Goal: Task Accomplishment & Management: Manage account settings

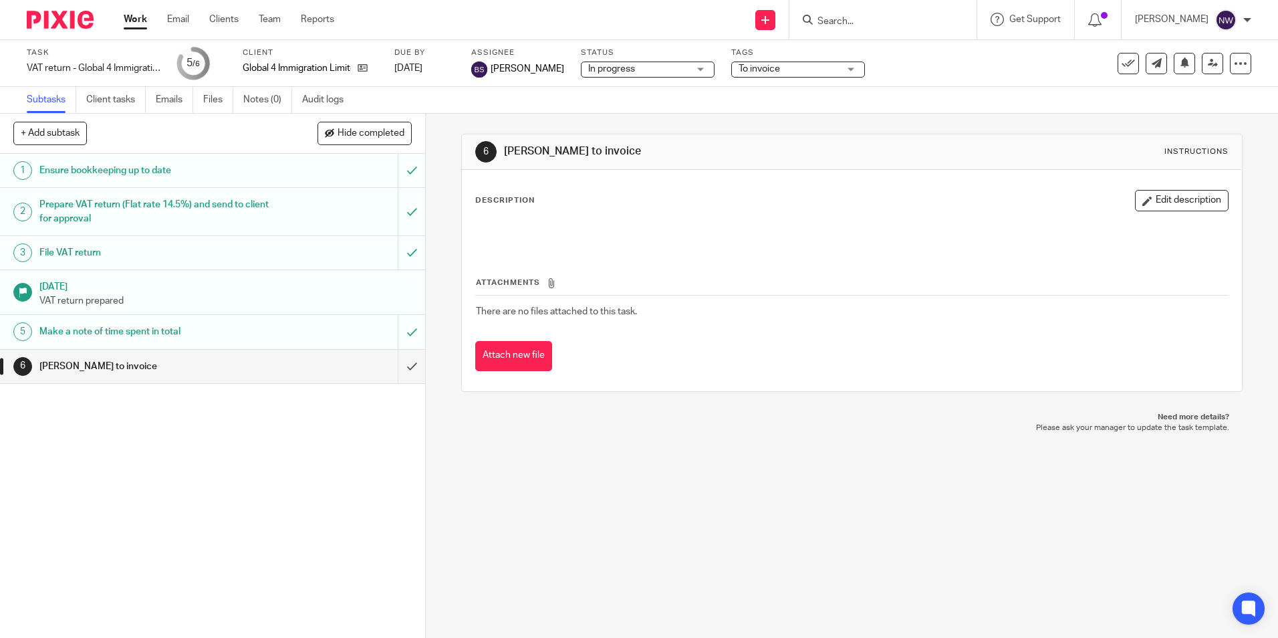
click at [134, 24] on link "Work" at bounding box center [135, 19] width 23 height 13
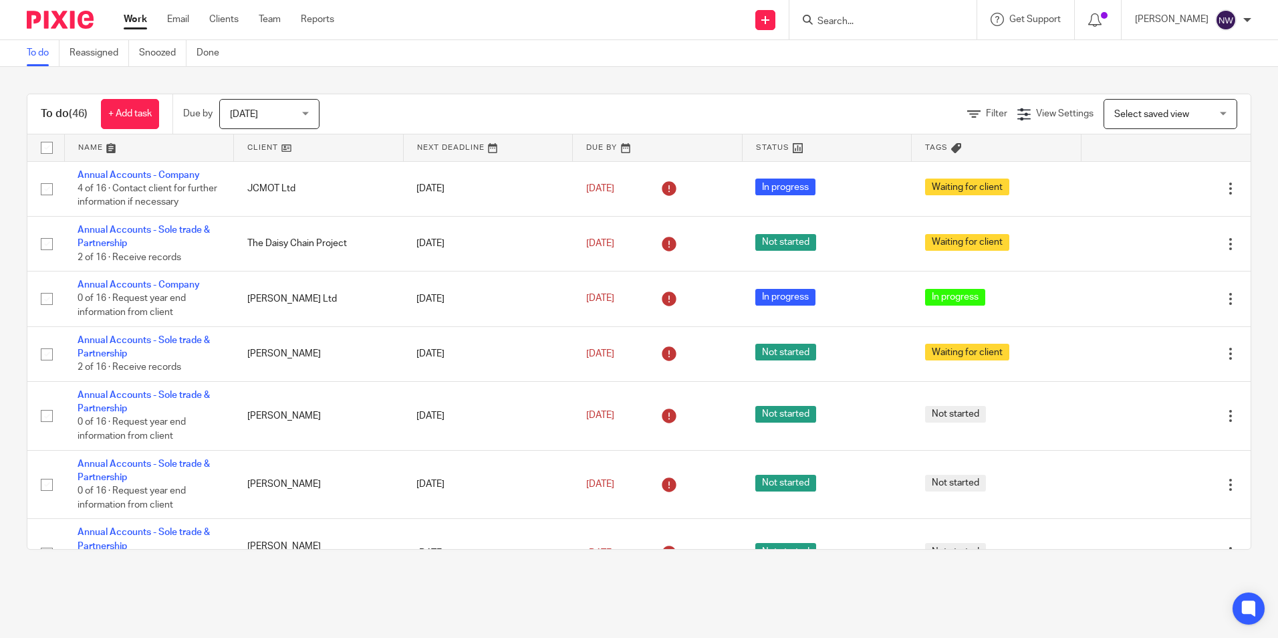
click at [846, 18] on input "Search" at bounding box center [876, 22] width 120 height 12
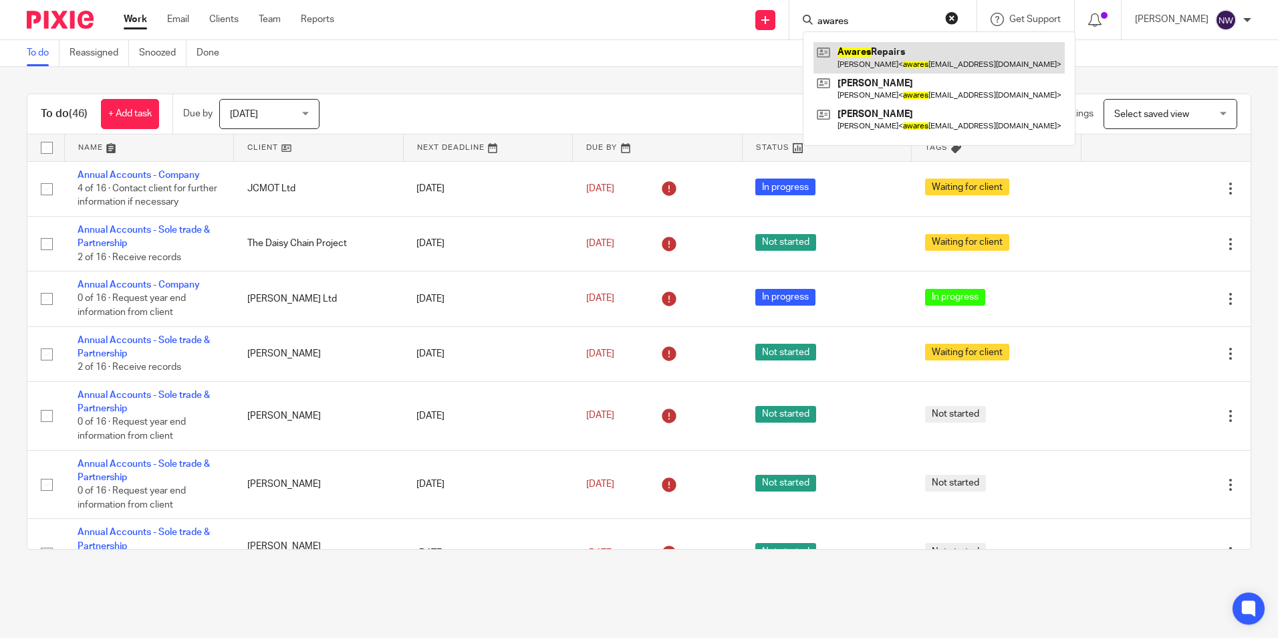
type input "awares"
click at [908, 55] on link at bounding box center [939, 57] width 251 height 31
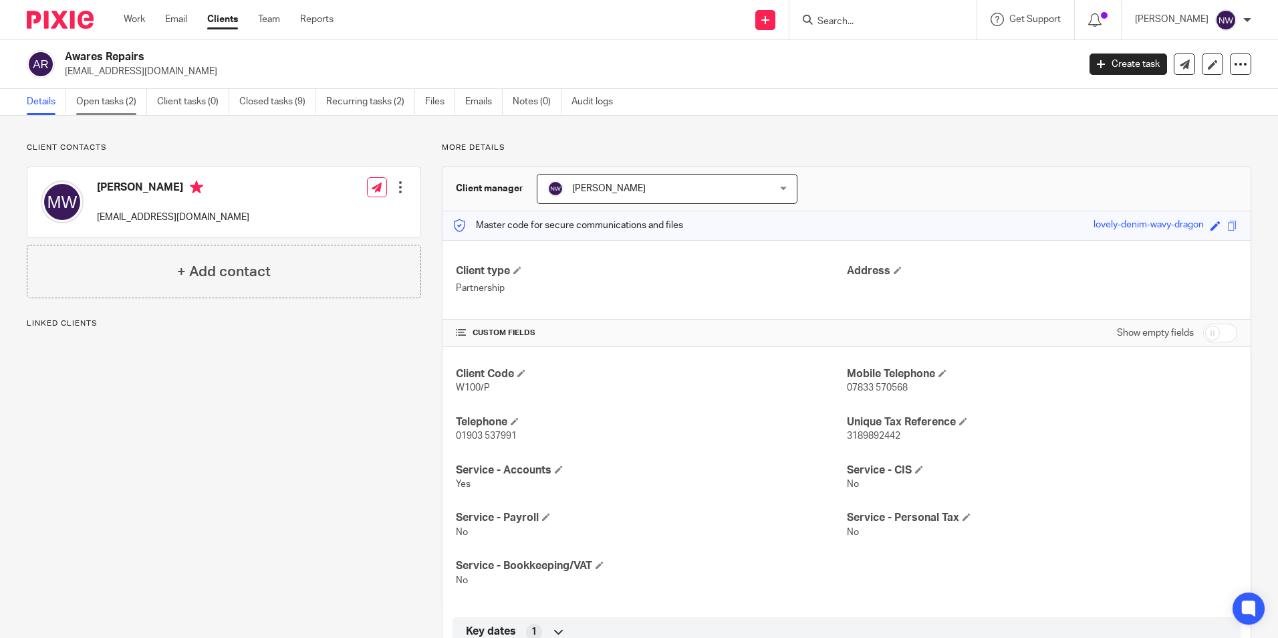
click at [104, 104] on link "Open tasks (2)" at bounding box center [111, 102] width 71 height 26
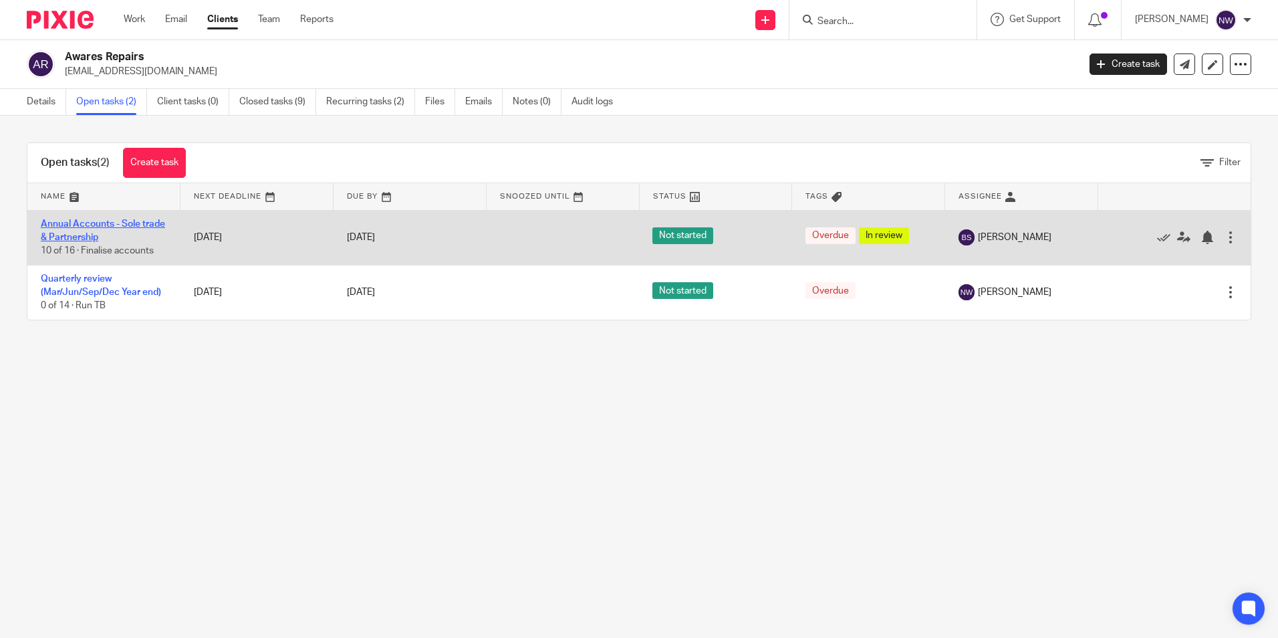
click at [103, 224] on link "Annual Accounts - Sole trade & Partnership" at bounding box center [103, 230] width 124 height 23
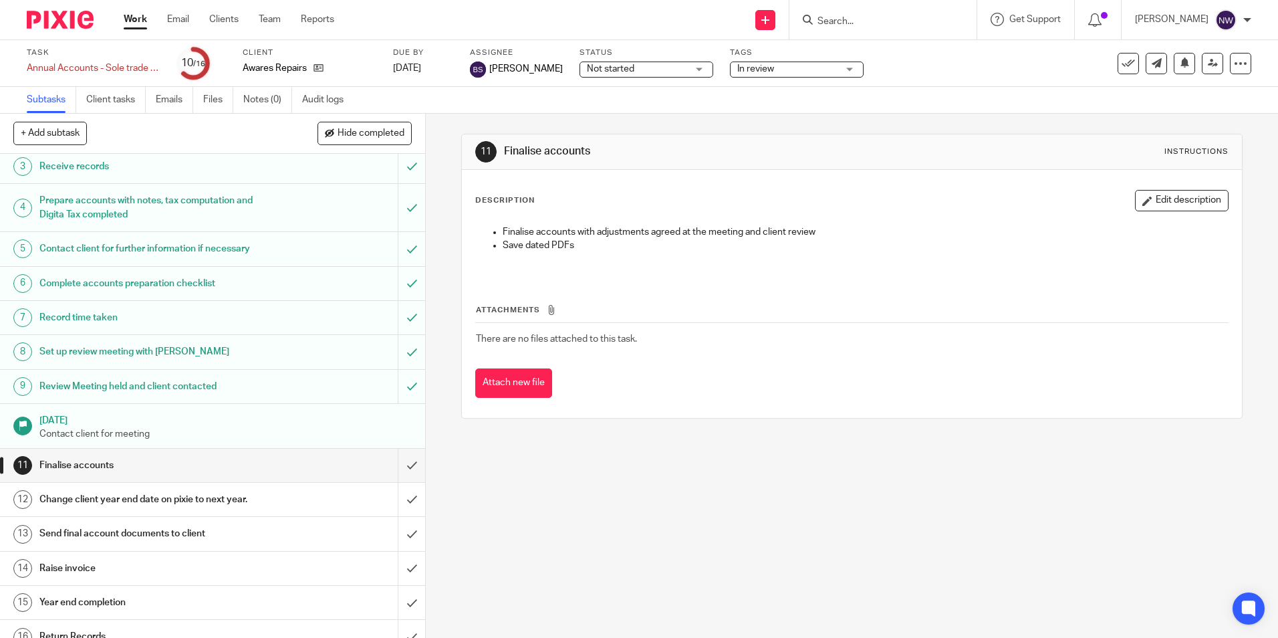
scroll to position [100, 0]
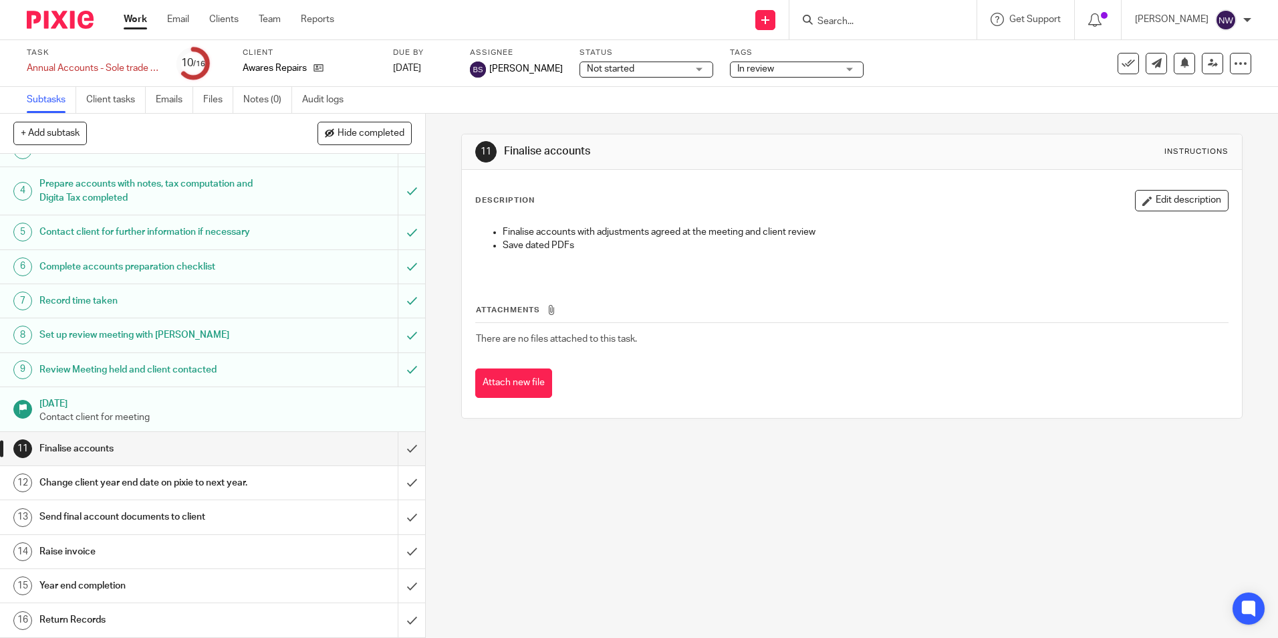
click at [134, 592] on h1 "Year end completion" at bounding box center [154, 586] width 230 height 20
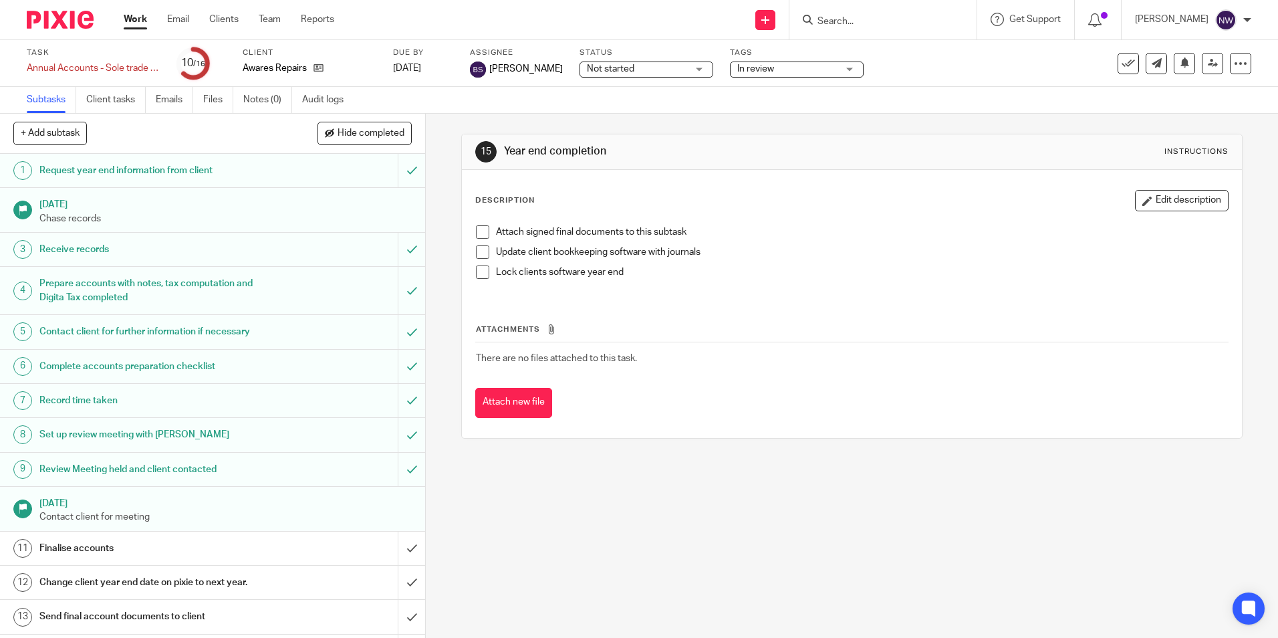
click at [480, 254] on span at bounding box center [482, 251] width 13 height 13
click at [481, 270] on span at bounding box center [482, 271] width 13 height 13
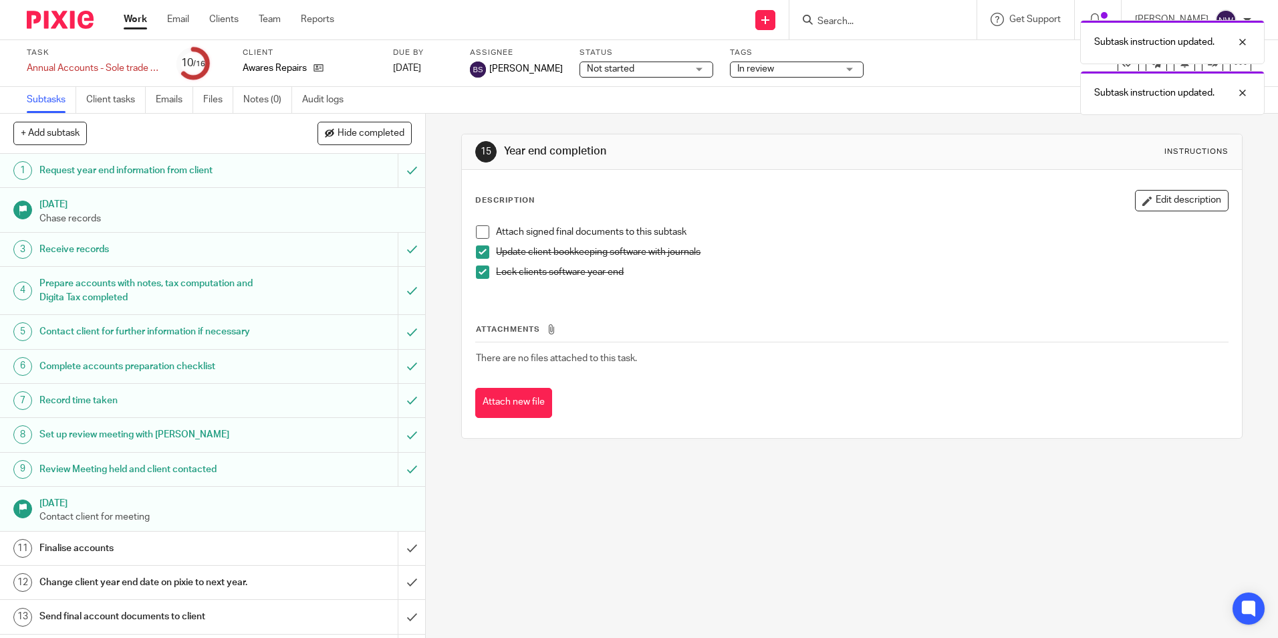
click at [102, 518] on p "Contact client for meeting" at bounding box center [225, 516] width 373 height 13
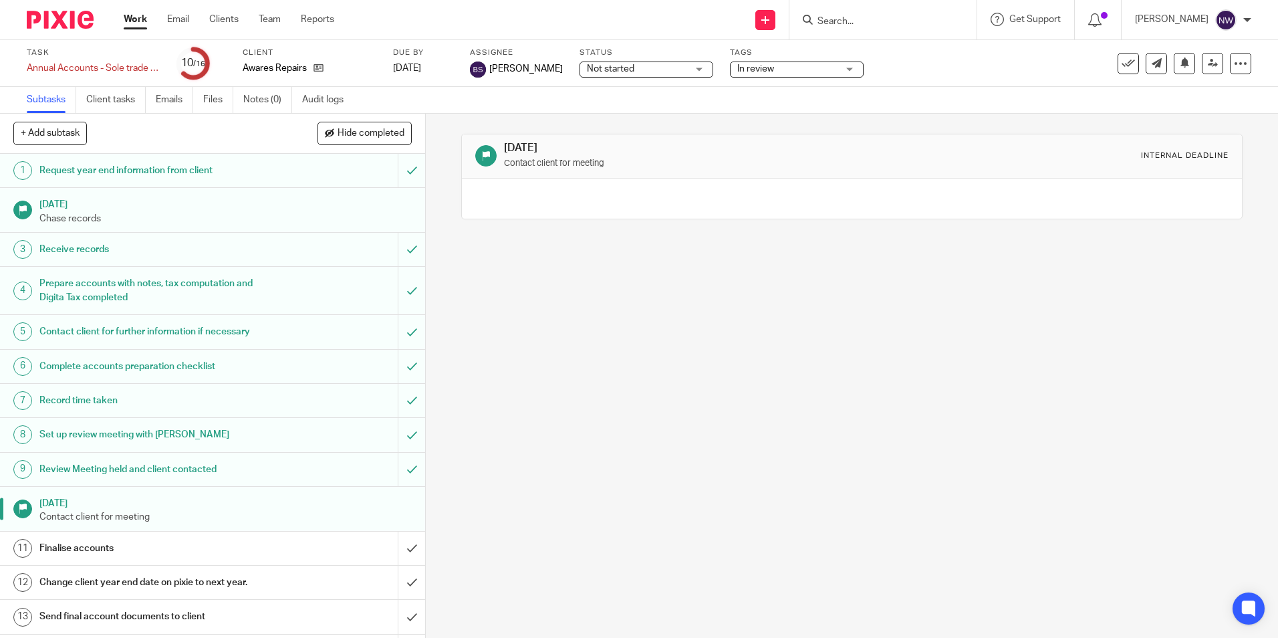
click at [126, 19] on link "Work" at bounding box center [135, 19] width 23 height 13
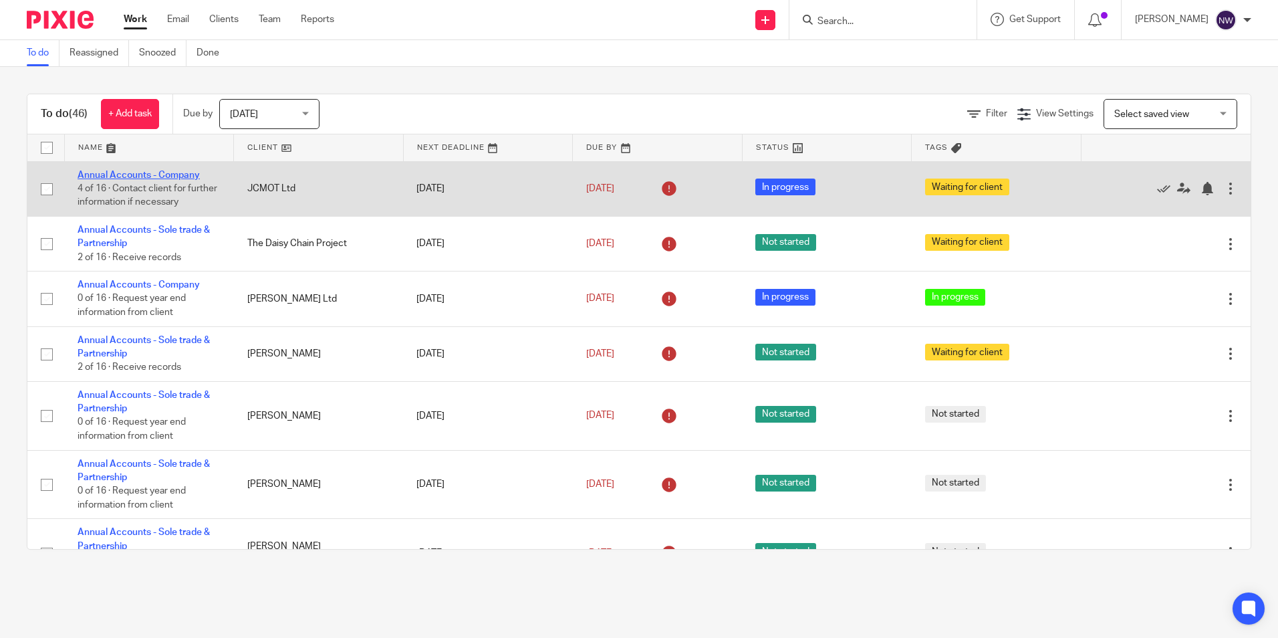
click at [158, 174] on link "Annual Accounts - Company" at bounding box center [139, 174] width 122 height 9
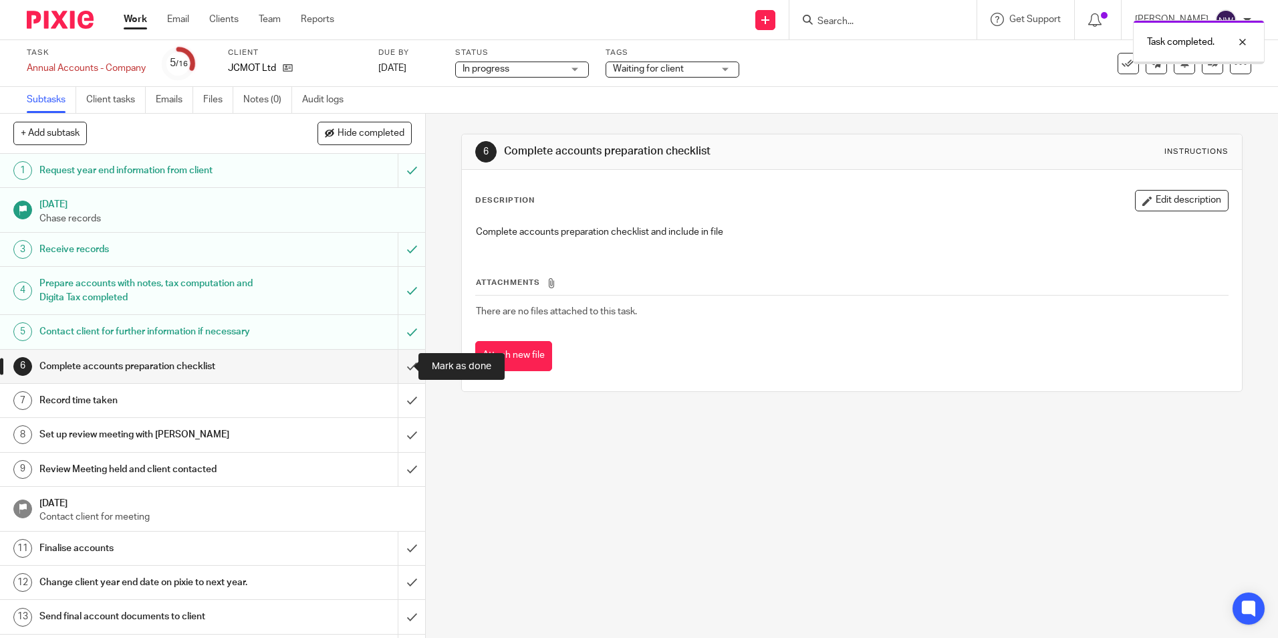
click at [397, 371] on input "submit" at bounding box center [212, 366] width 425 height 33
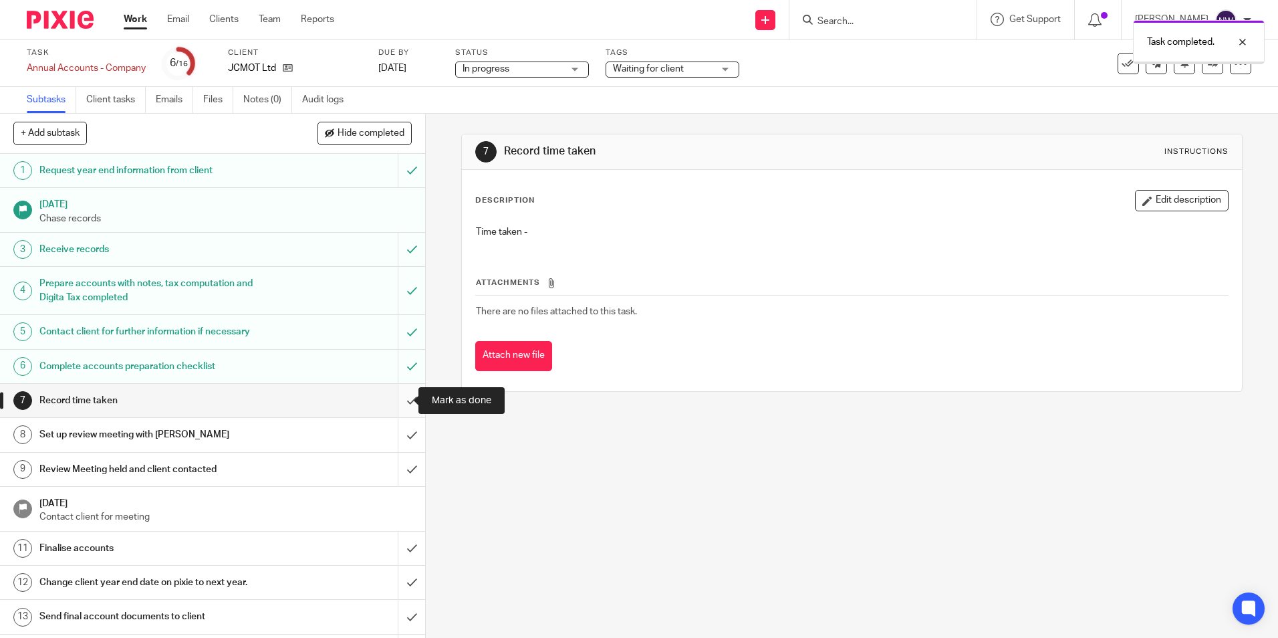
click at [399, 398] on input "submit" at bounding box center [212, 400] width 425 height 33
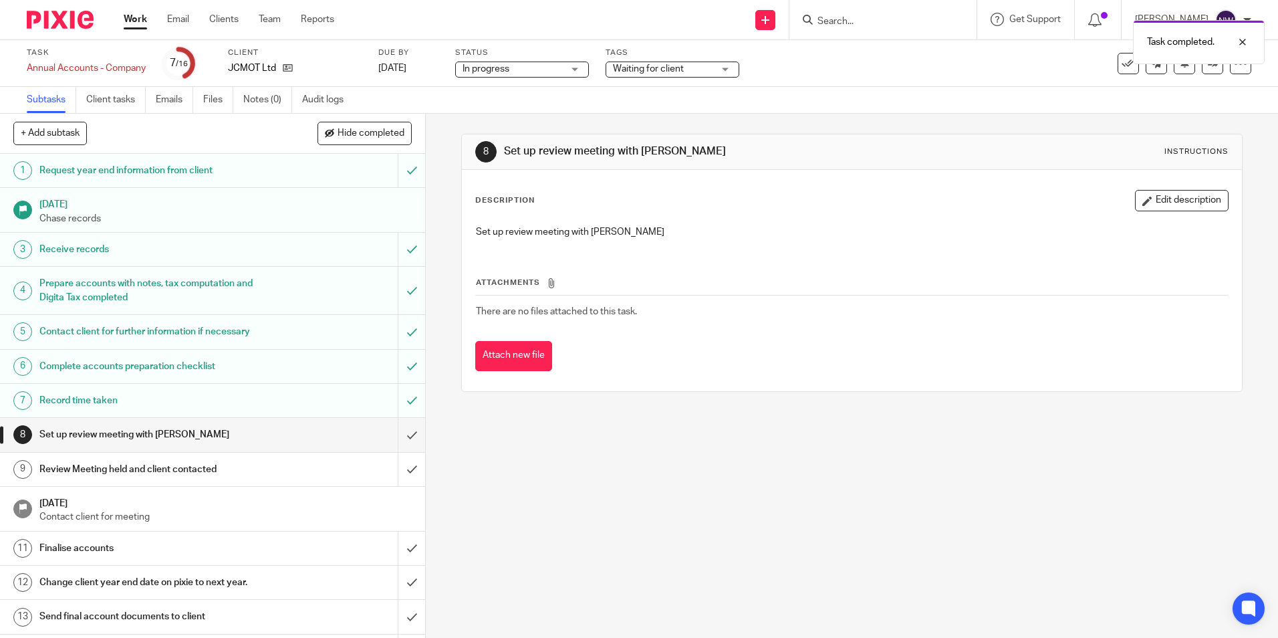
click at [653, 70] on span "Waiting for client" at bounding box center [648, 68] width 71 height 9
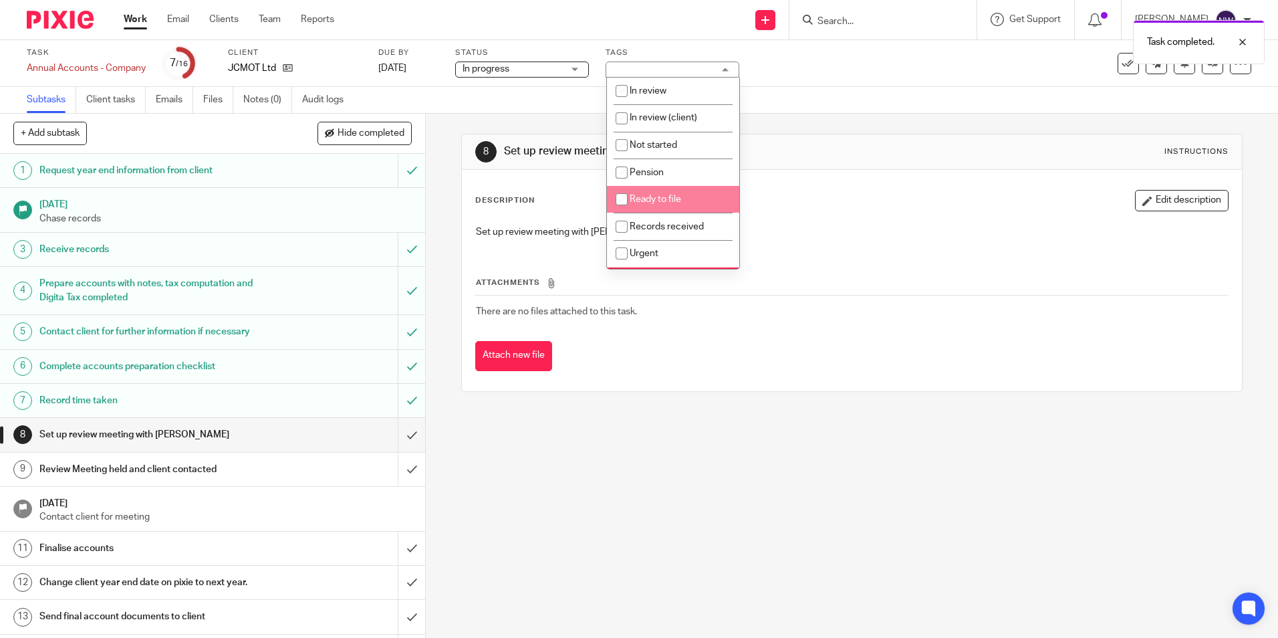
scroll to position [67, 0]
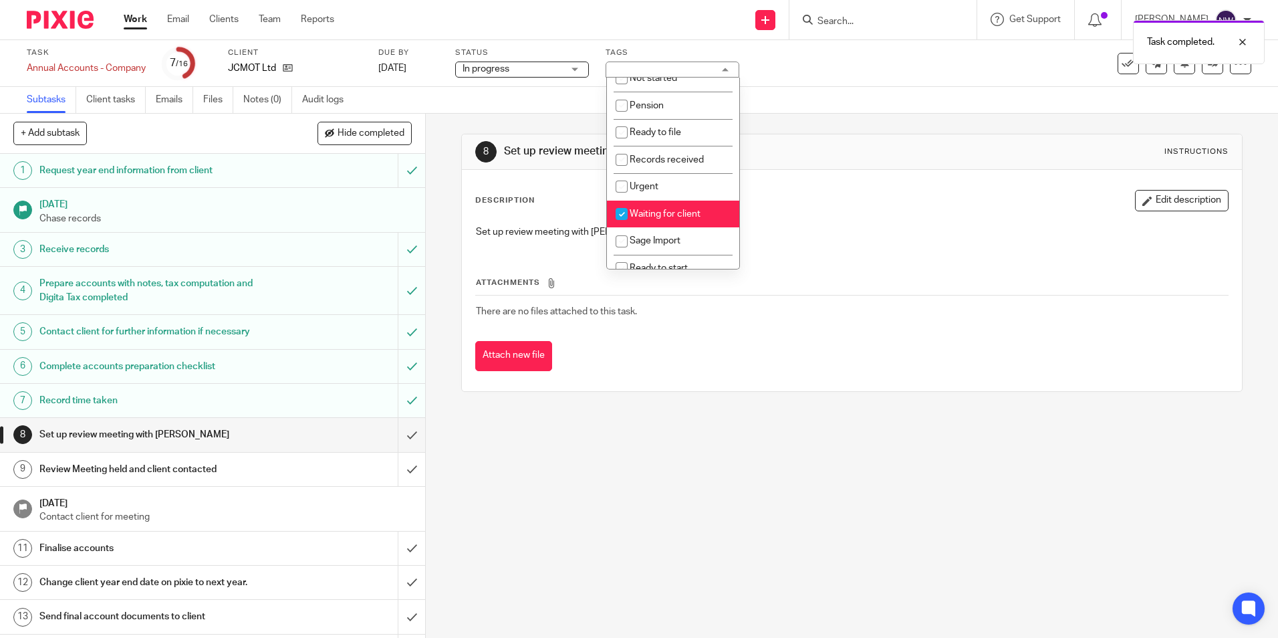
click at [652, 211] on span "Waiting for client" at bounding box center [665, 213] width 71 height 9
checkbox input "false"
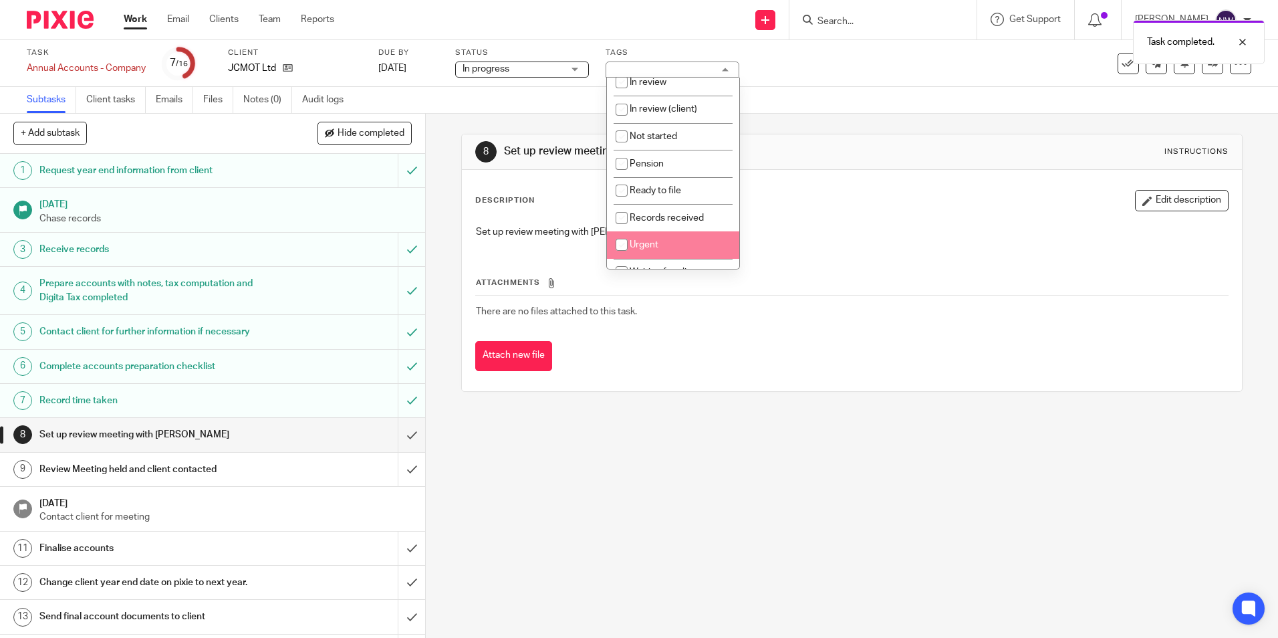
scroll to position [0, 0]
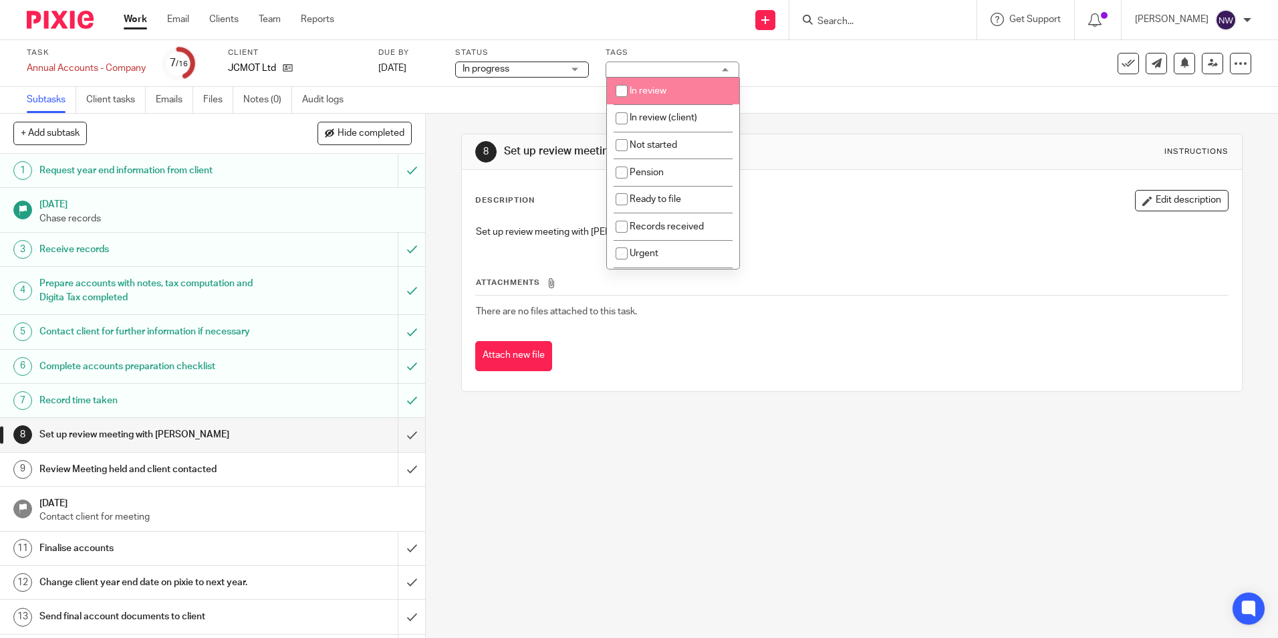
click at [646, 92] on span "In review" at bounding box center [648, 90] width 37 height 9
checkbox input "true"
click at [976, 89] on div "Subtasks Client tasks Emails Files Notes (0) Audit logs" at bounding box center [639, 100] width 1278 height 27
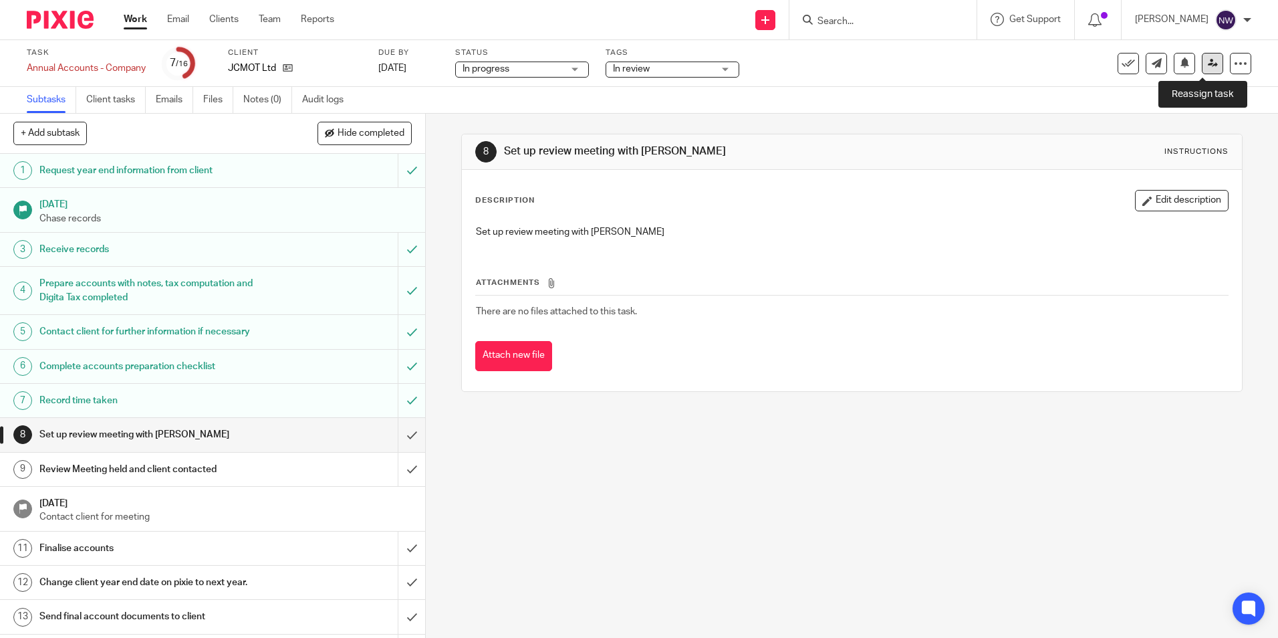
click at [1208, 61] on icon at bounding box center [1213, 63] width 10 height 10
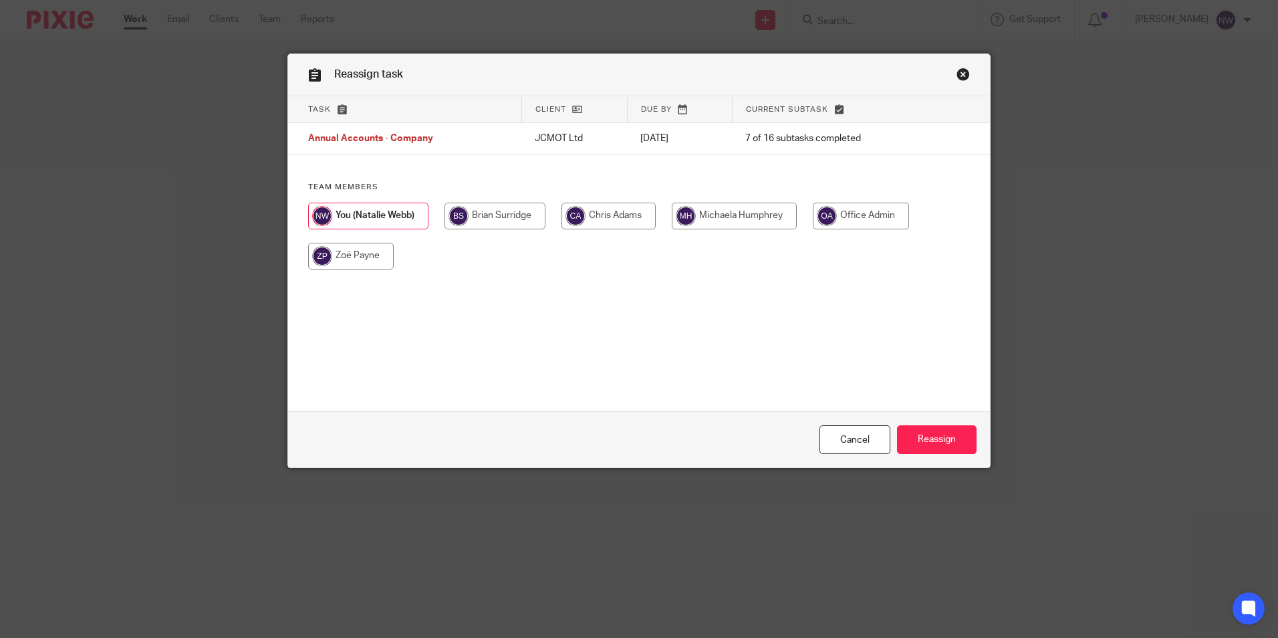
click at [499, 214] on input "radio" at bounding box center [495, 216] width 101 height 27
radio input "true"
click at [919, 439] on input "Reassign" at bounding box center [937, 439] width 80 height 29
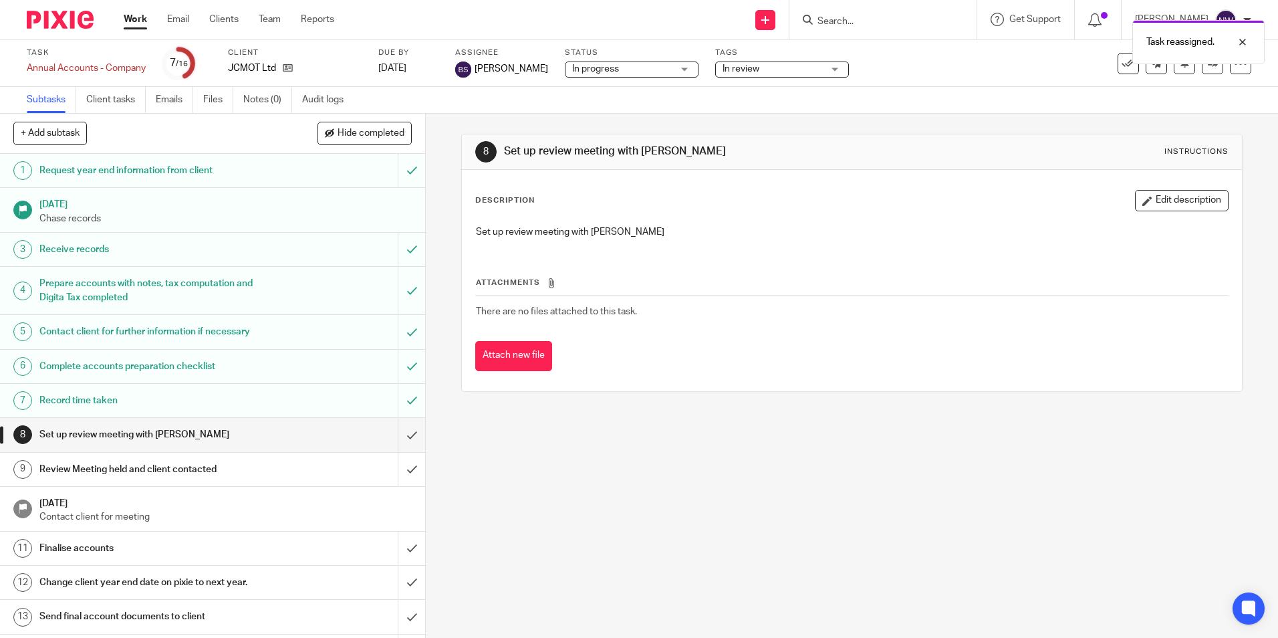
click at [129, 20] on link "Work" at bounding box center [135, 19] width 23 height 13
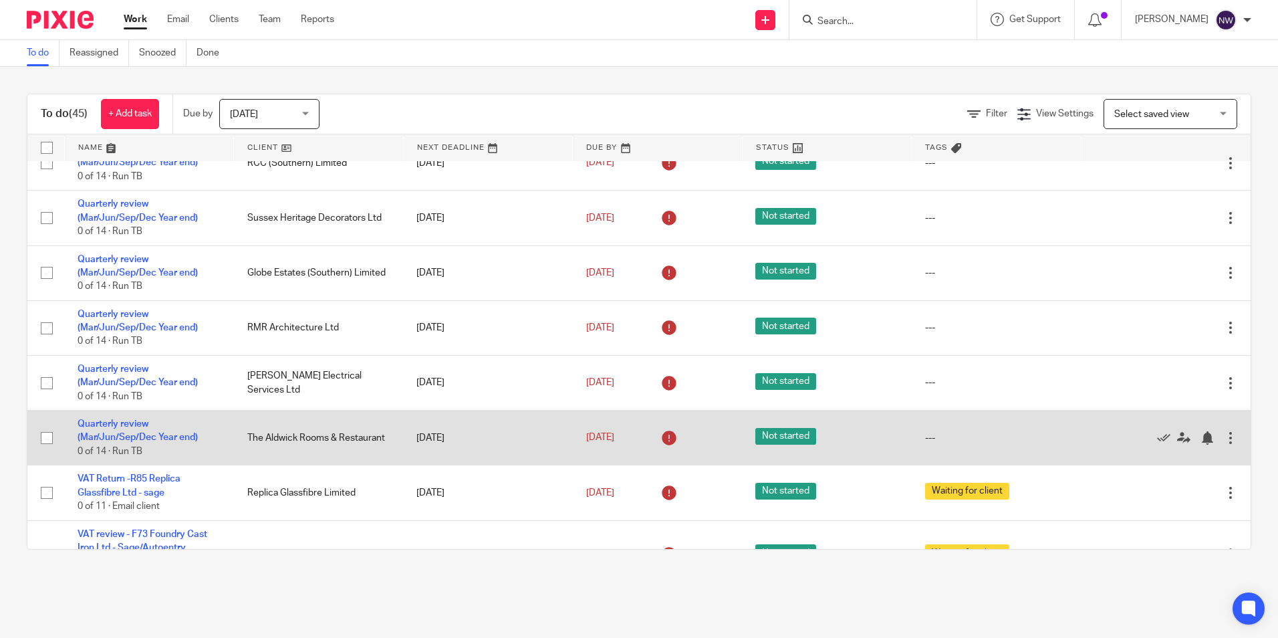
scroll to position [936, 0]
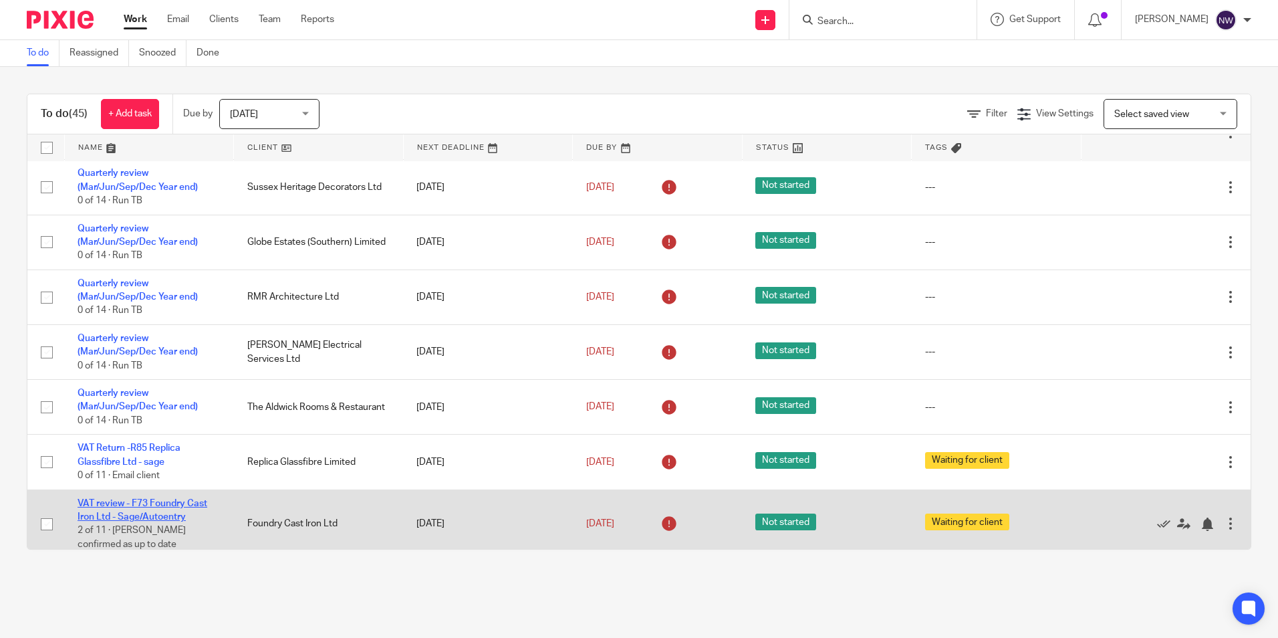
click at [108, 505] on link "VAT review - F73 Foundry Cast Iron Ltd - Sage/Autoentry" at bounding box center [143, 510] width 130 height 23
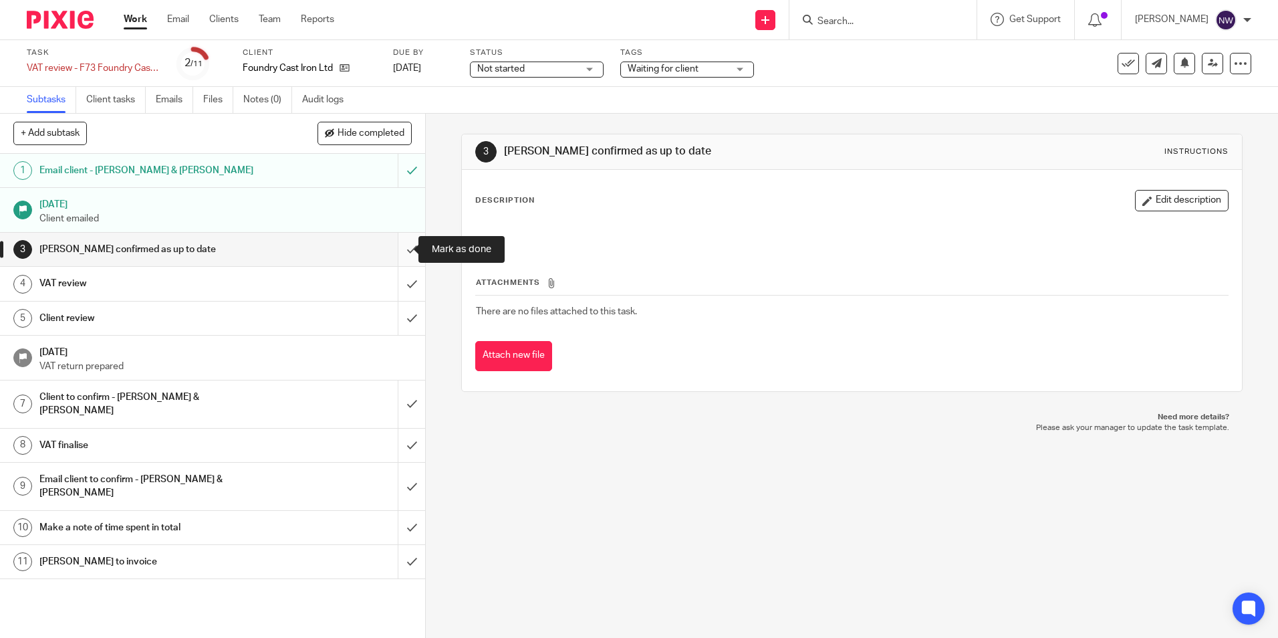
click at [405, 249] on input "submit" at bounding box center [212, 249] width 425 height 33
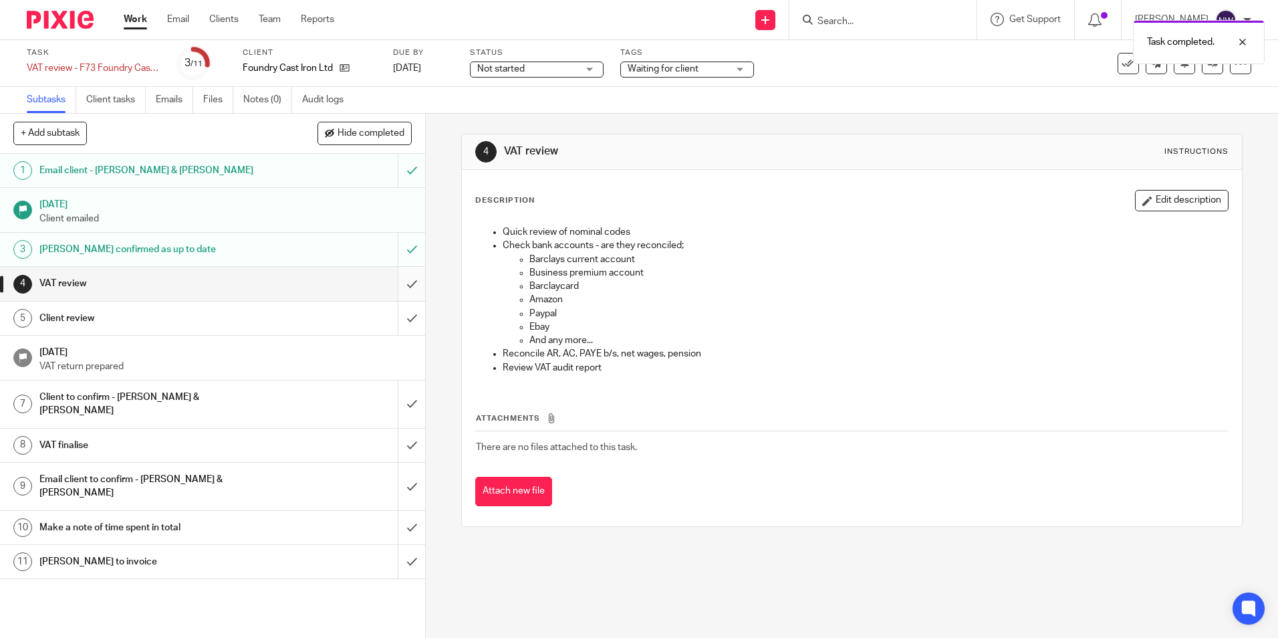
click at [400, 282] on input "submit" at bounding box center [212, 283] width 425 height 33
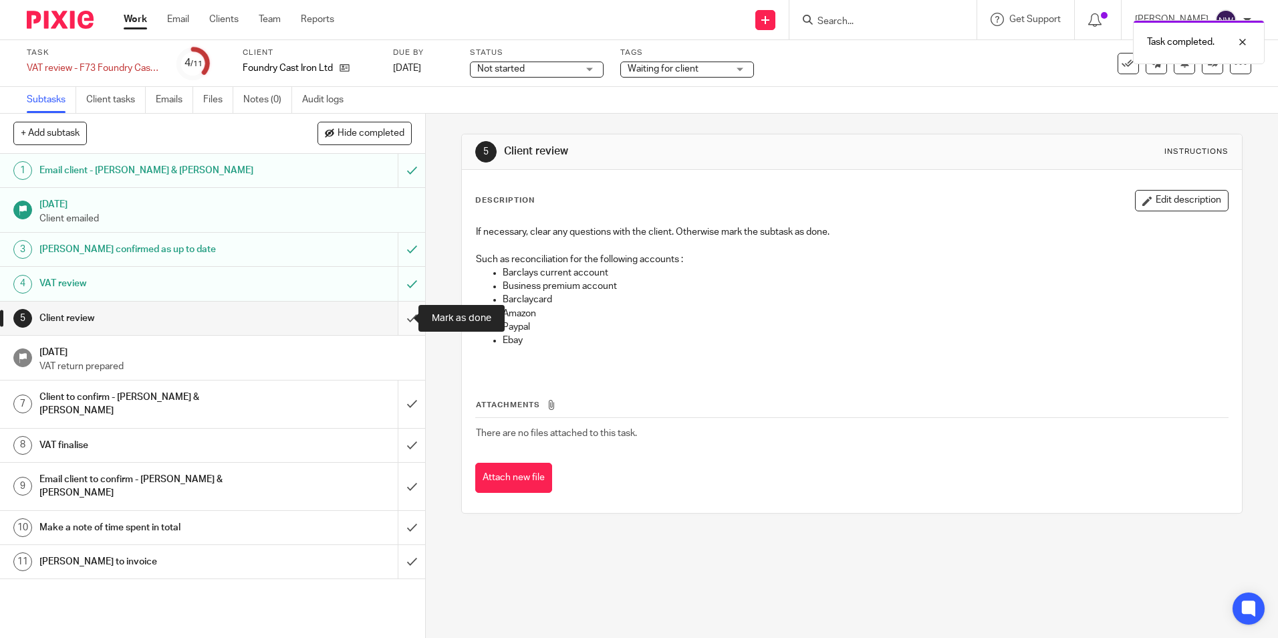
click at [403, 320] on input "submit" at bounding box center [212, 317] width 425 height 33
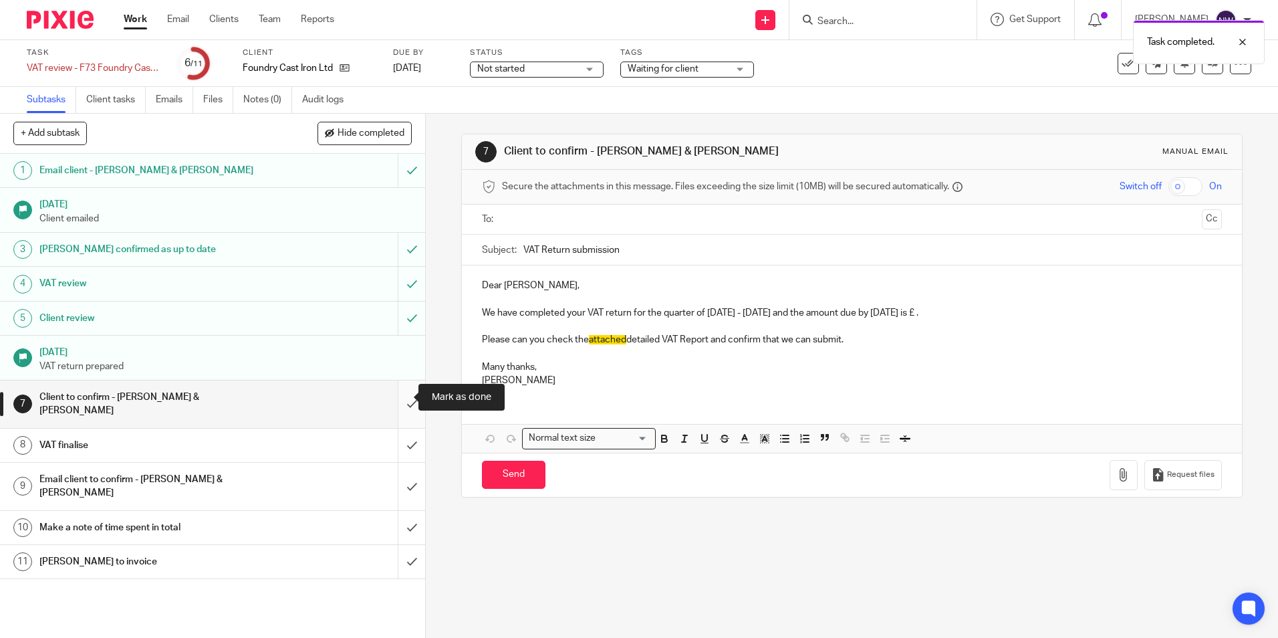
click at [398, 394] on input "submit" at bounding box center [212, 403] width 425 height 47
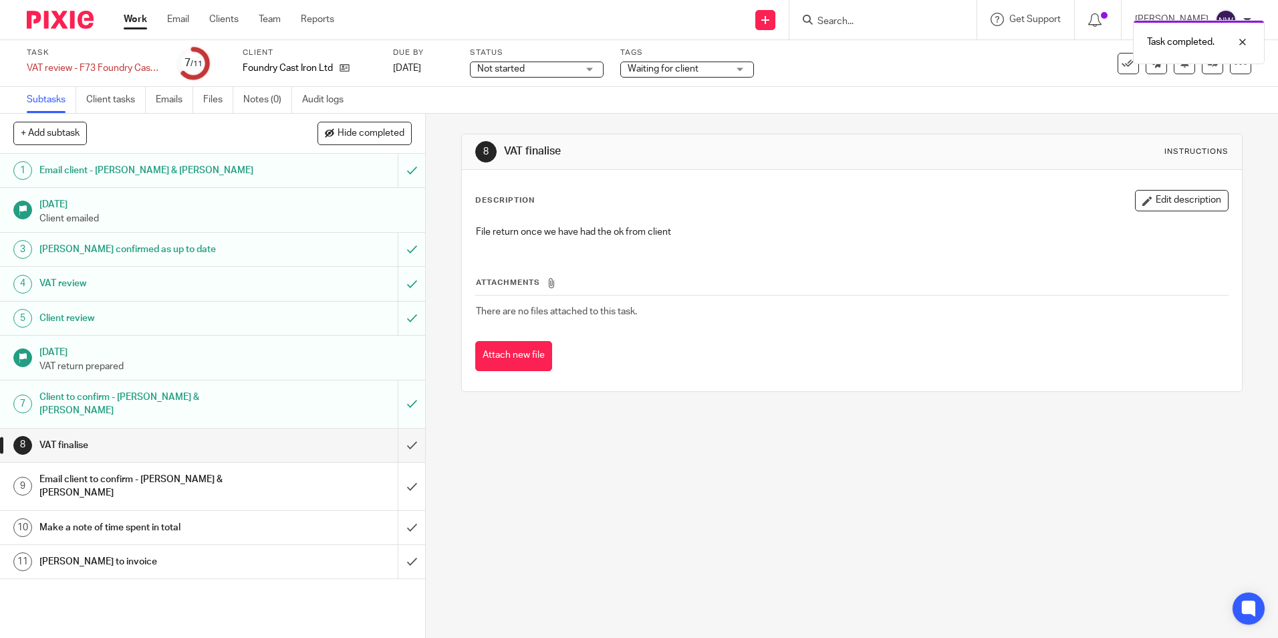
click at [137, 19] on link "Work" at bounding box center [135, 19] width 23 height 13
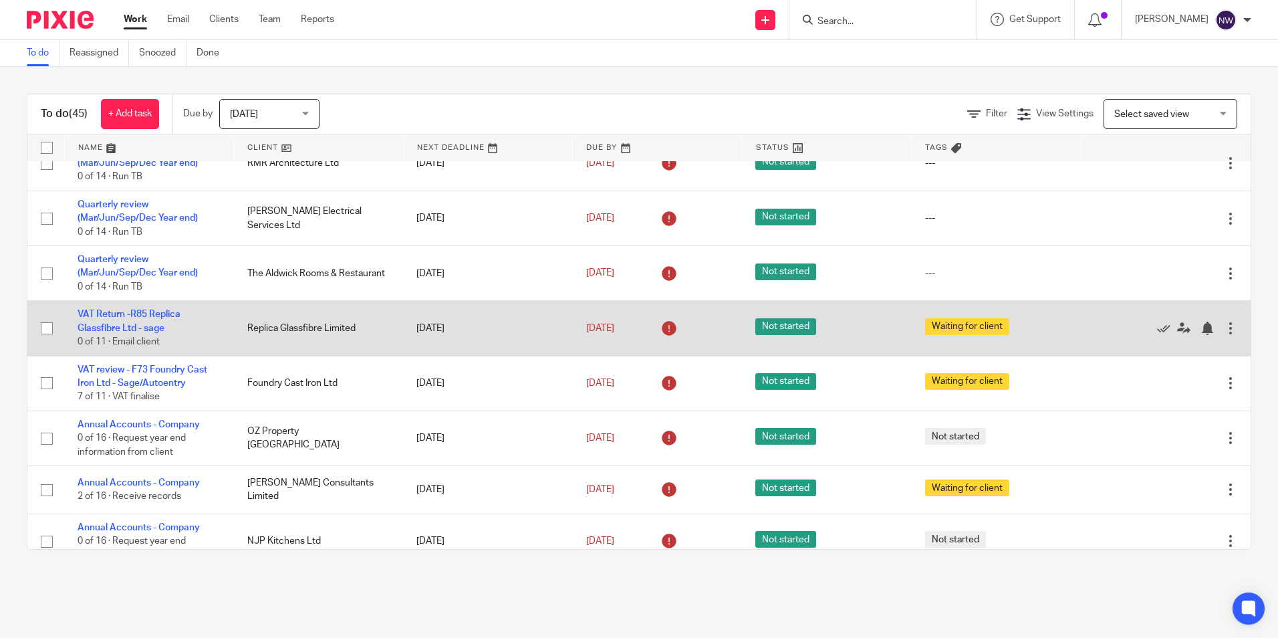
scroll to position [1136, 0]
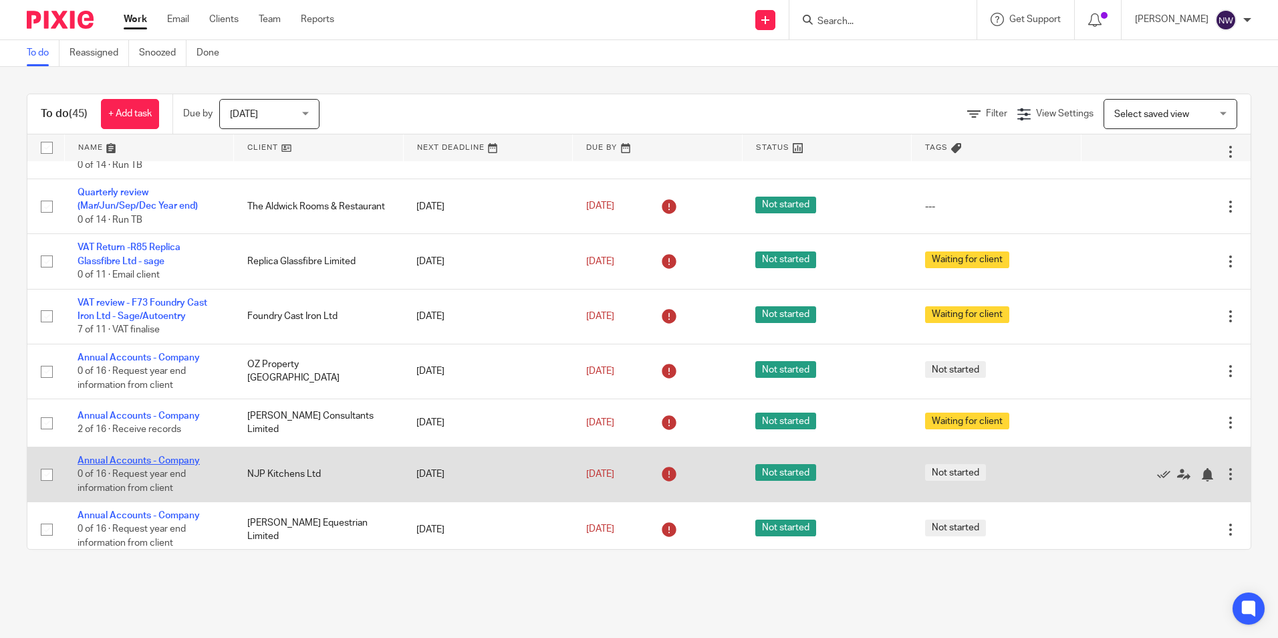
click at [90, 461] on link "Annual Accounts - Company" at bounding box center [139, 460] width 122 height 9
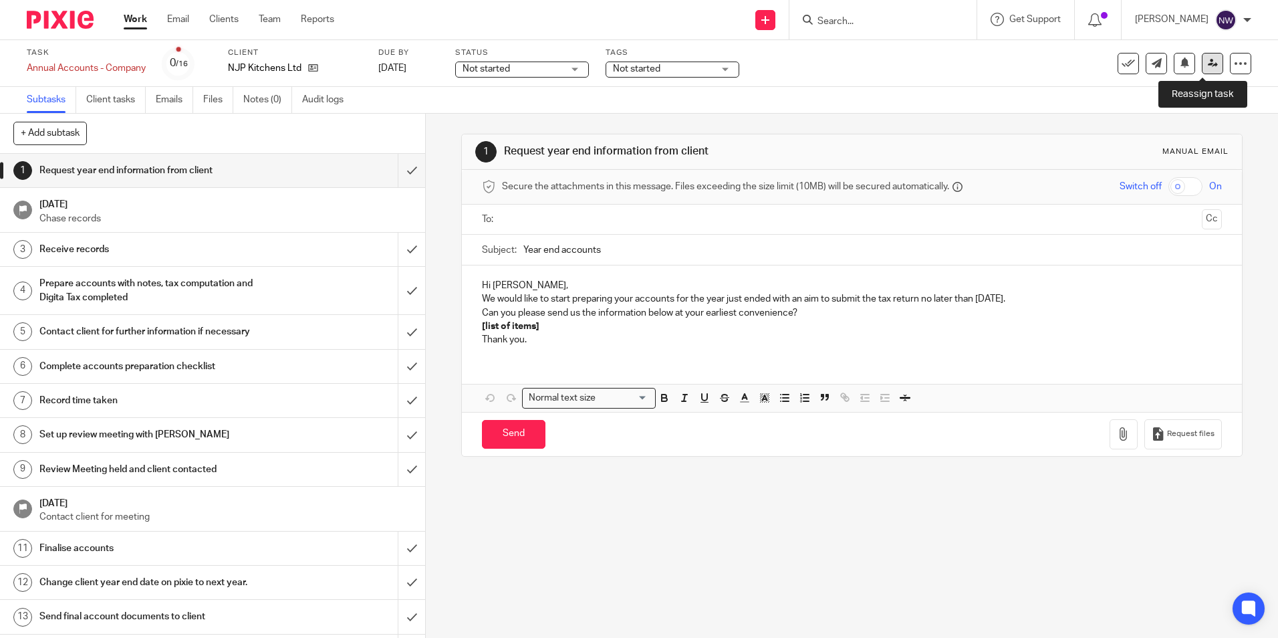
click at [1208, 63] on icon at bounding box center [1213, 63] width 10 height 10
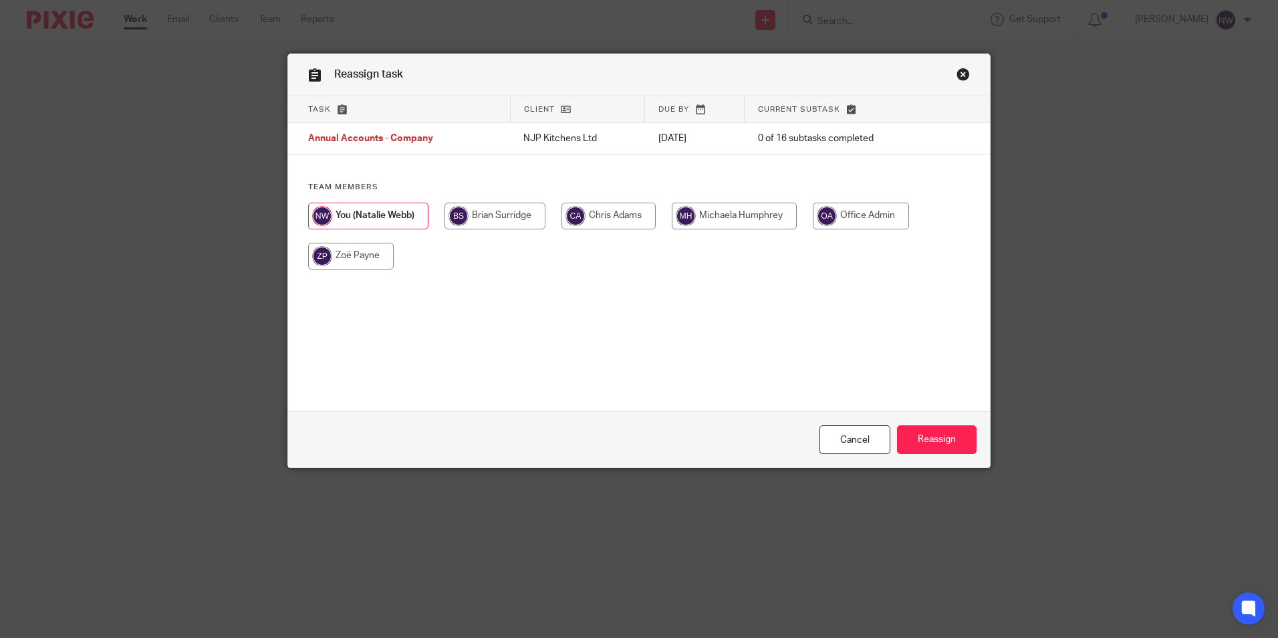
click at [519, 222] on input "radio" at bounding box center [495, 216] width 101 height 27
radio input "true"
click at [934, 432] on input "Reassign" at bounding box center [937, 439] width 80 height 29
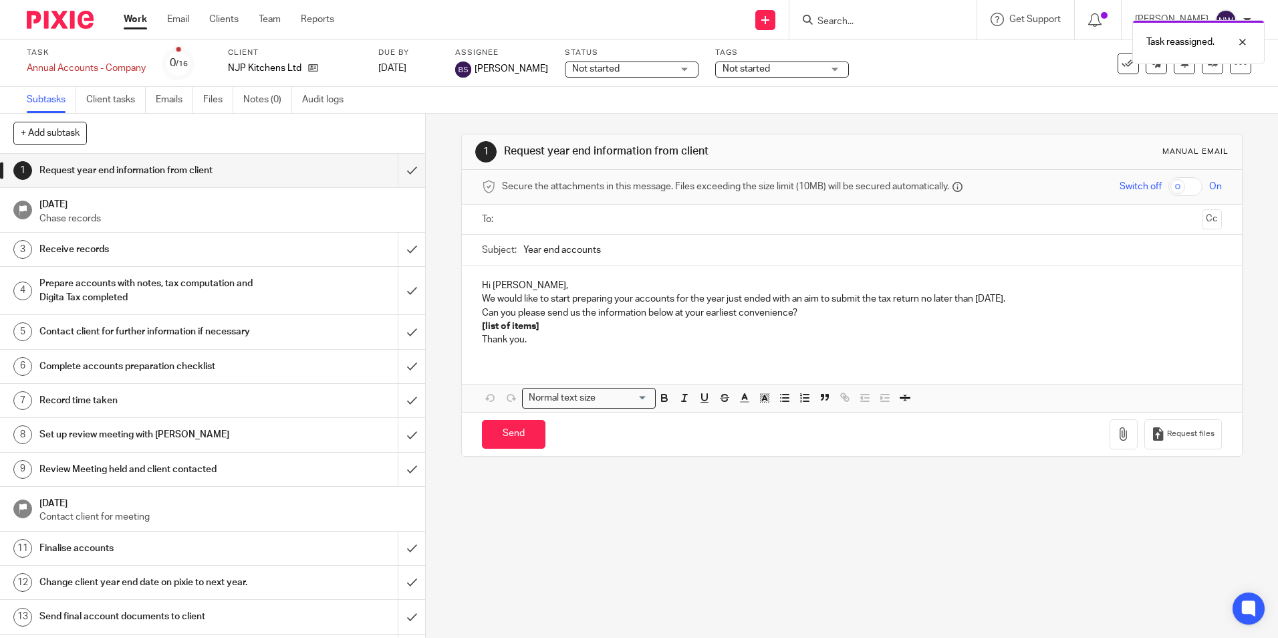
click at [137, 19] on link "Work" at bounding box center [135, 19] width 23 height 13
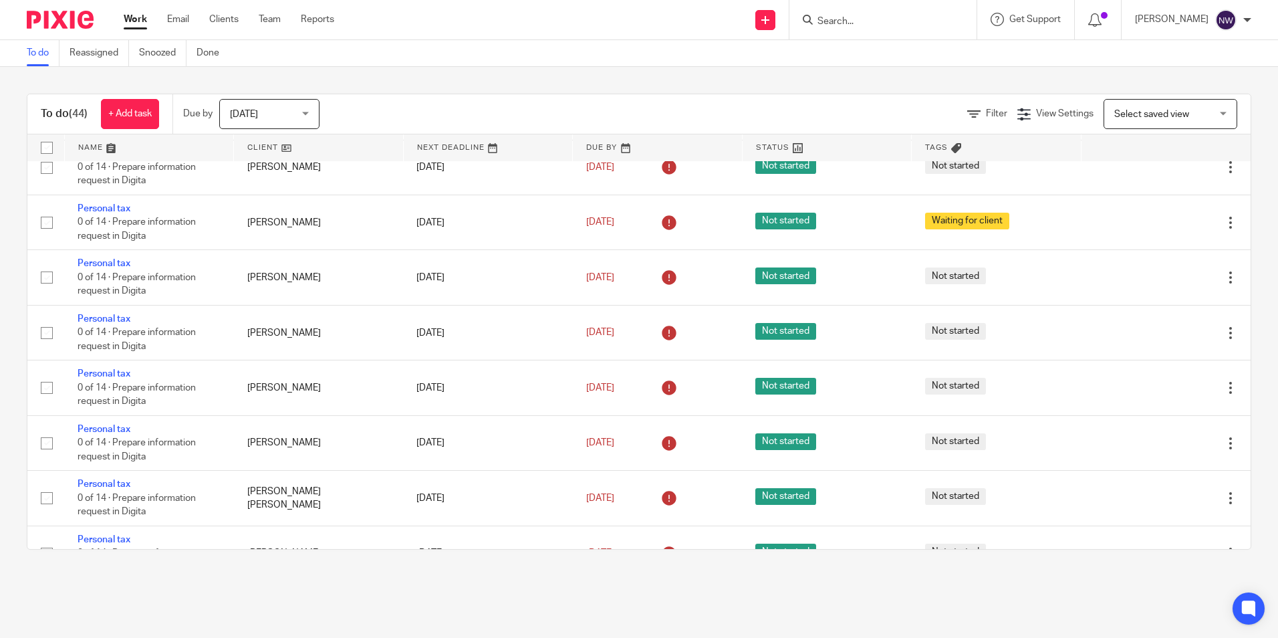
scroll to position [2005, 0]
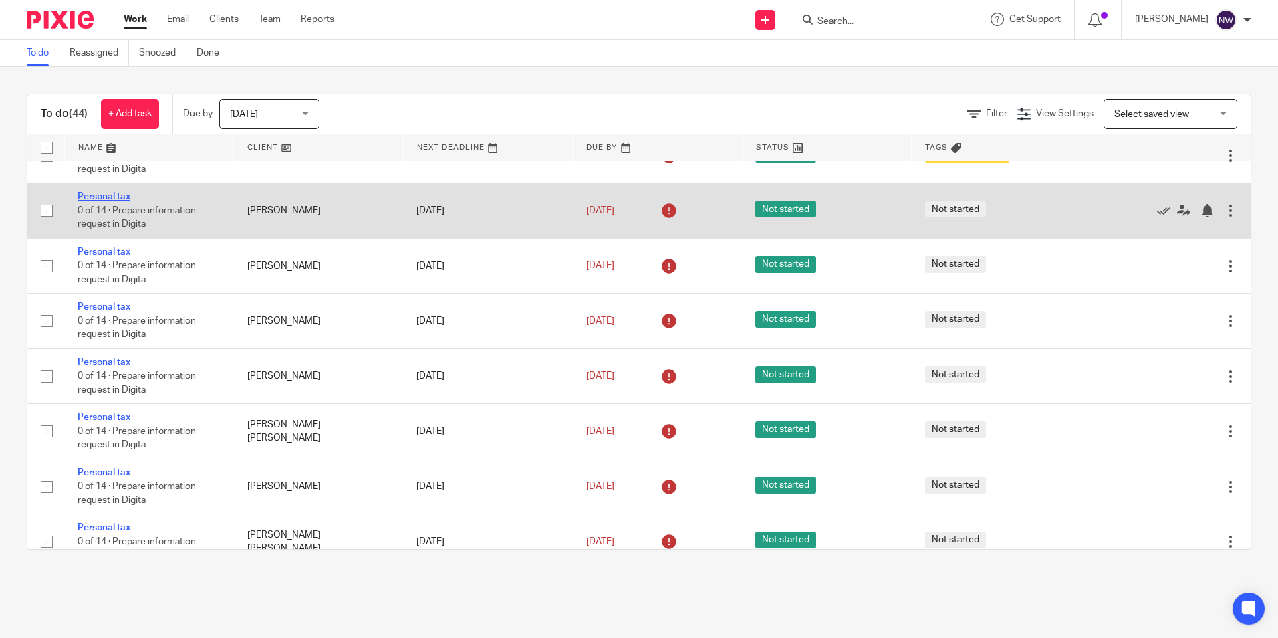
click at [100, 195] on link "Personal tax" at bounding box center [104, 196] width 53 height 9
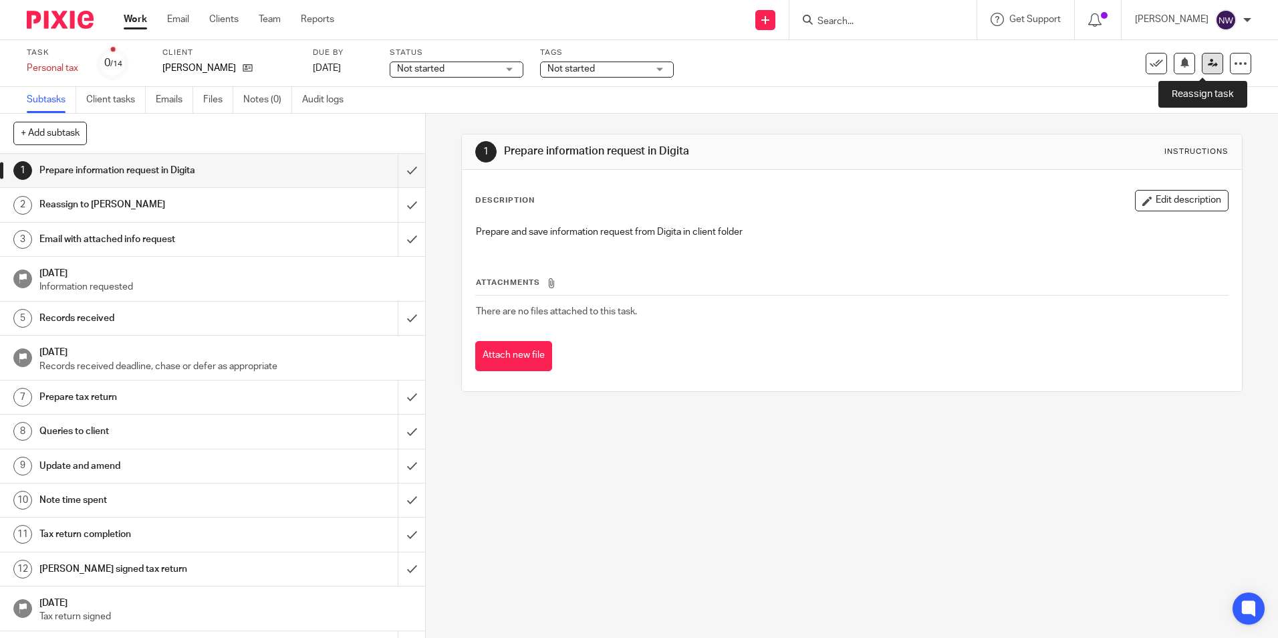
click at [1208, 59] on icon at bounding box center [1213, 63] width 10 height 10
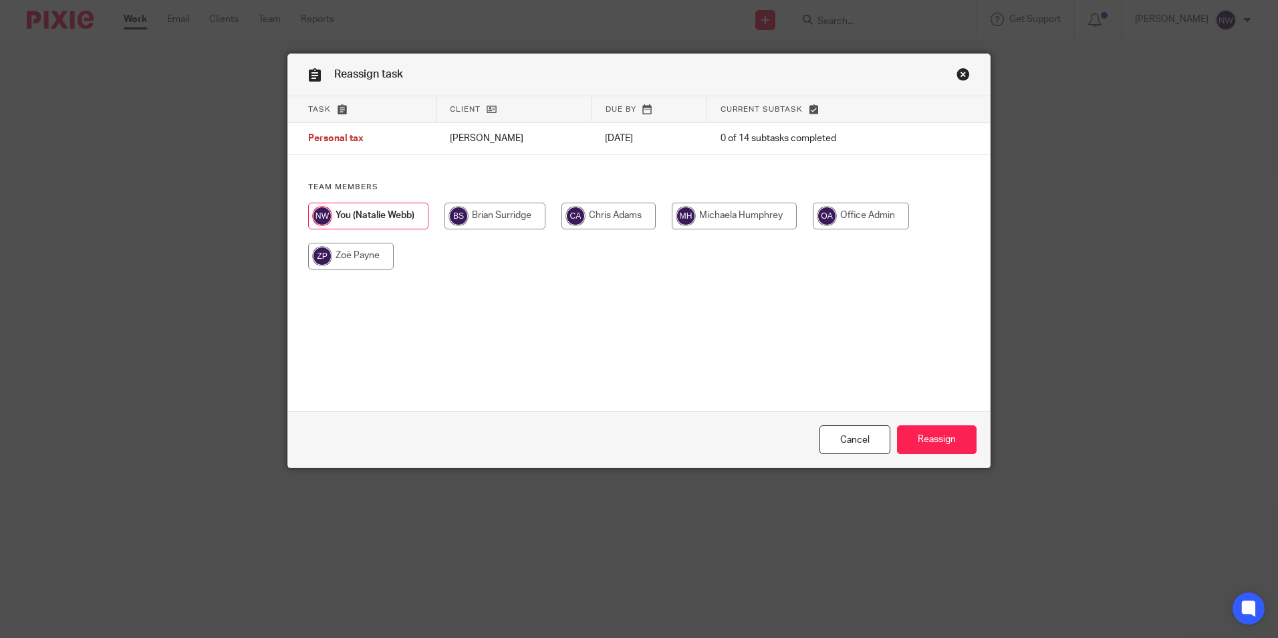
click at [525, 217] on input "radio" at bounding box center [495, 216] width 101 height 27
radio input "true"
click at [937, 444] on input "Reassign" at bounding box center [937, 439] width 80 height 29
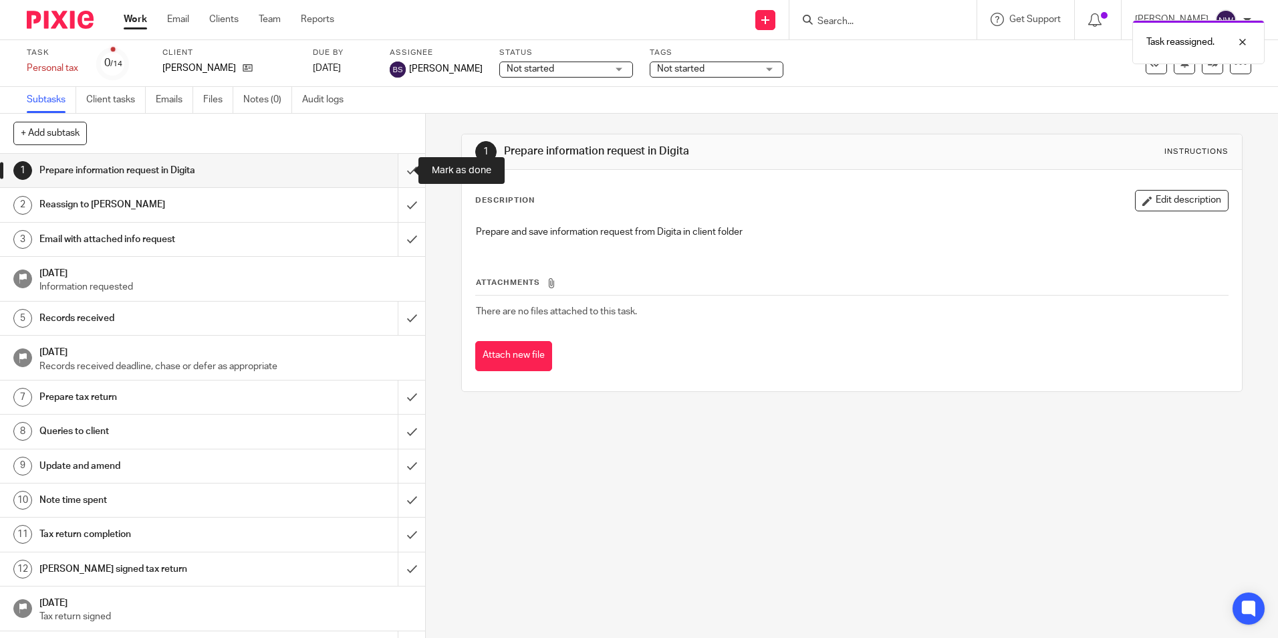
click at [404, 162] on input "submit" at bounding box center [212, 170] width 425 height 33
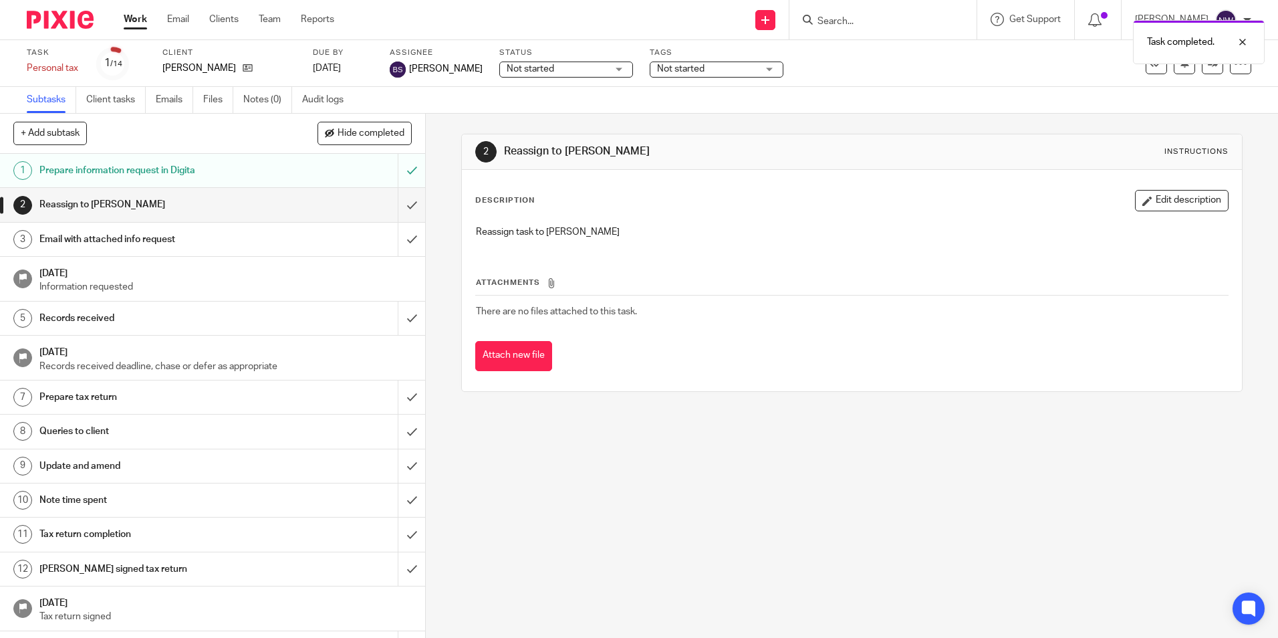
click at [138, 21] on link "Work" at bounding box center [135, 19] width 23 height 13
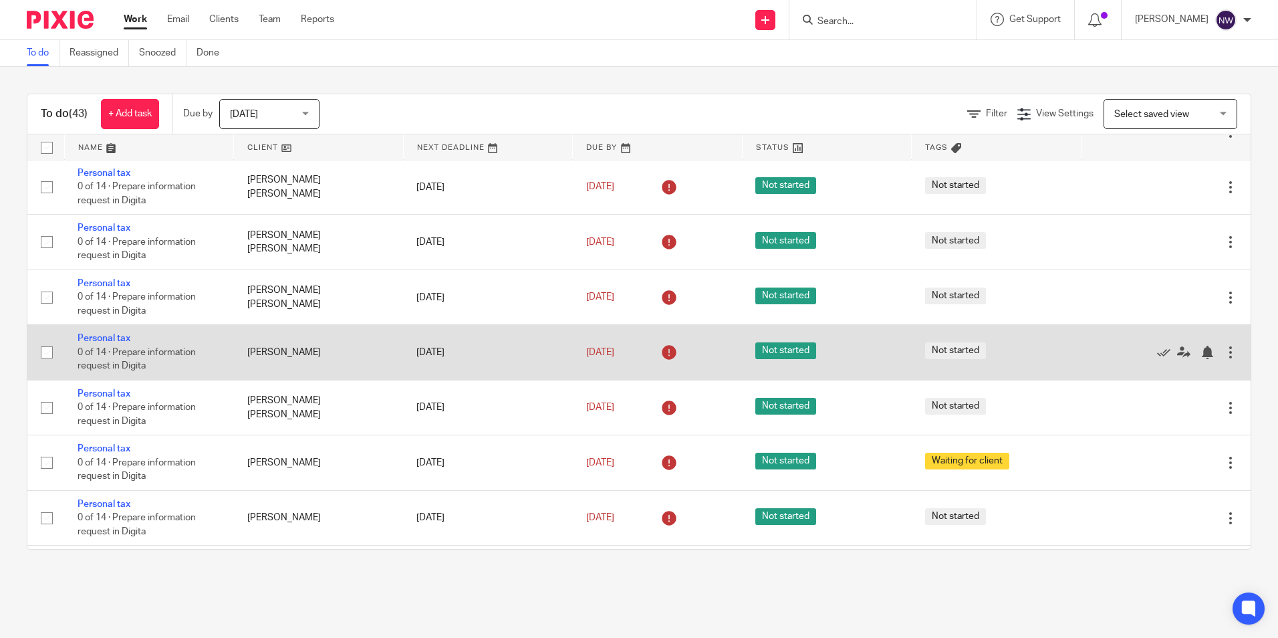
scroll to position [2005, 0]
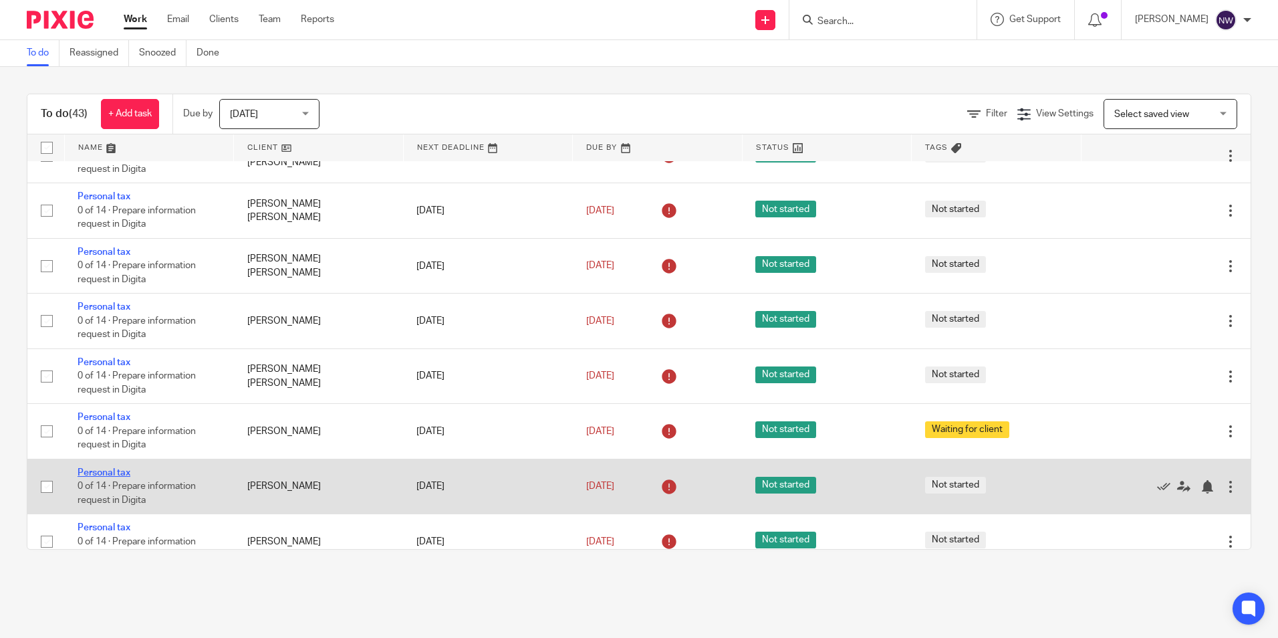
click at [113, 469] on link "Personal tax" at bounding box center [104, 472] width 53 height 9
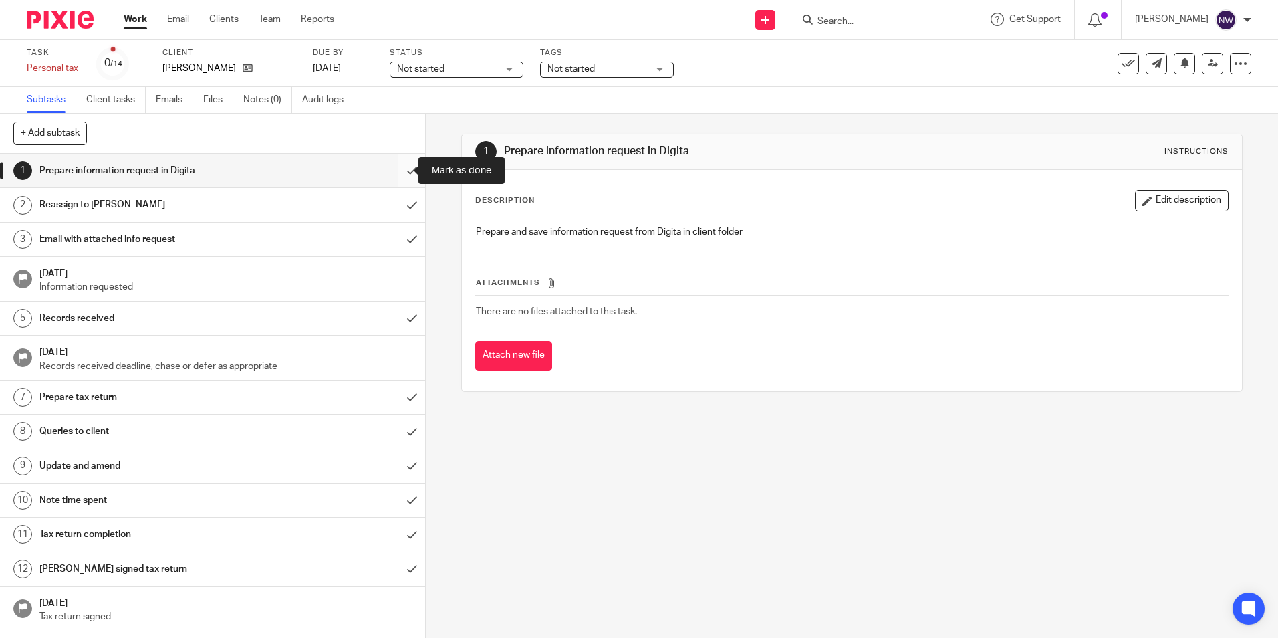
click at [400, 172] on input "submit" at bounding box center [212, 170] width 425 height 33
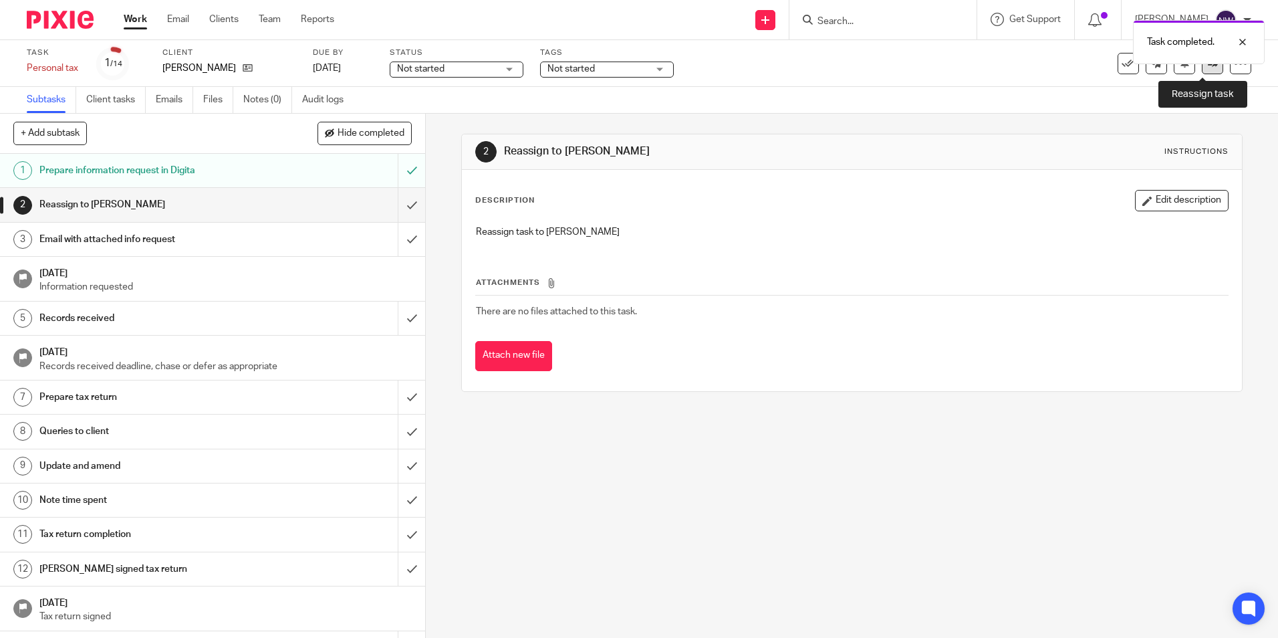
click at [1202, 68] on link at bounding box center [1212, 63] width 21 height 21
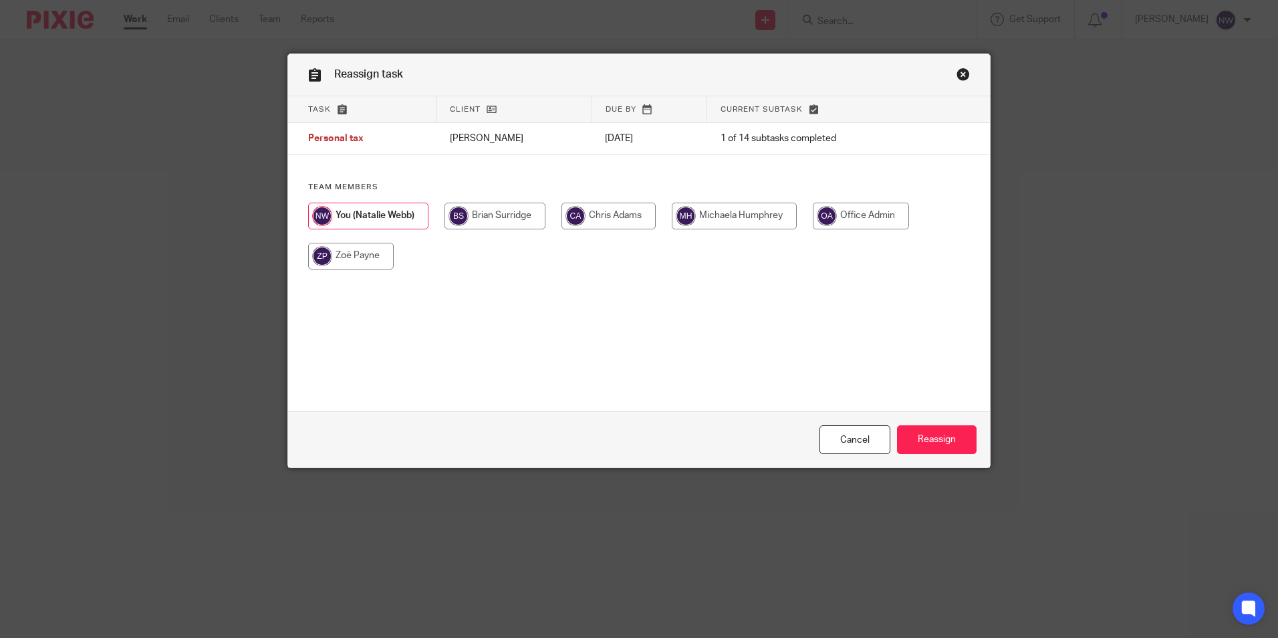
click at [493, 209] on input "radio" at bounding box center [495, 216] width 101 height 27
radio input "true"
click at [910, 432] on input "Reassign" at bounding box center [937, 439] width 80 height 29
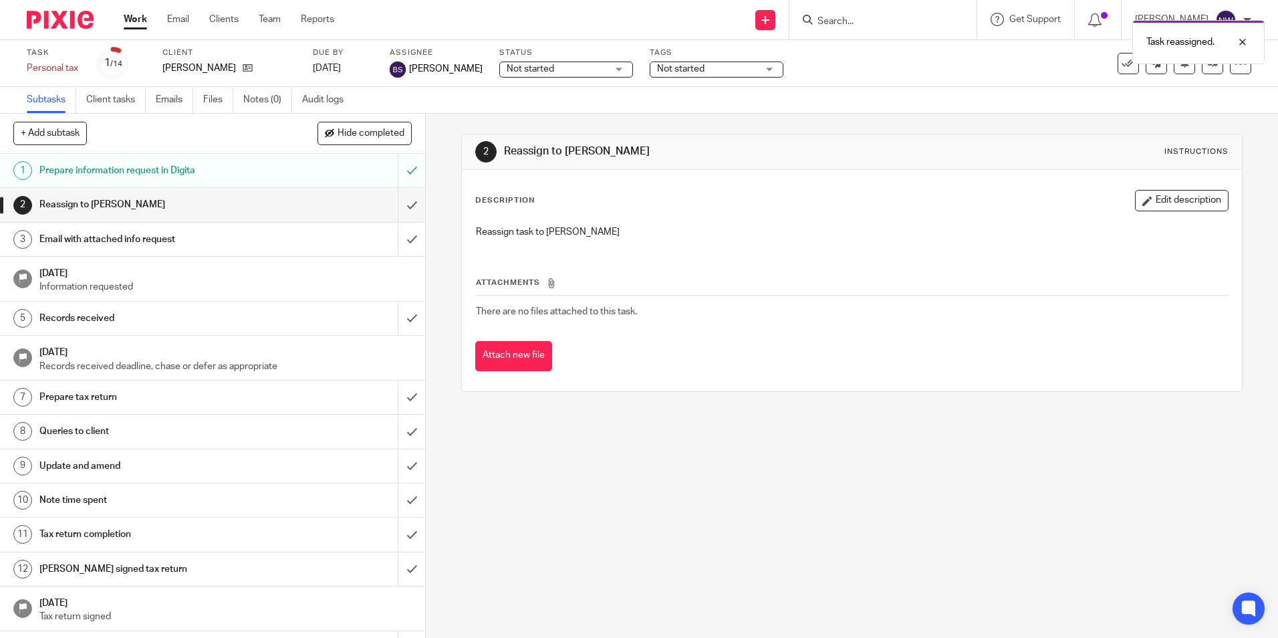
click at [135, 21] on link "Work" at bounding box center [135, 19] width 23 height 13
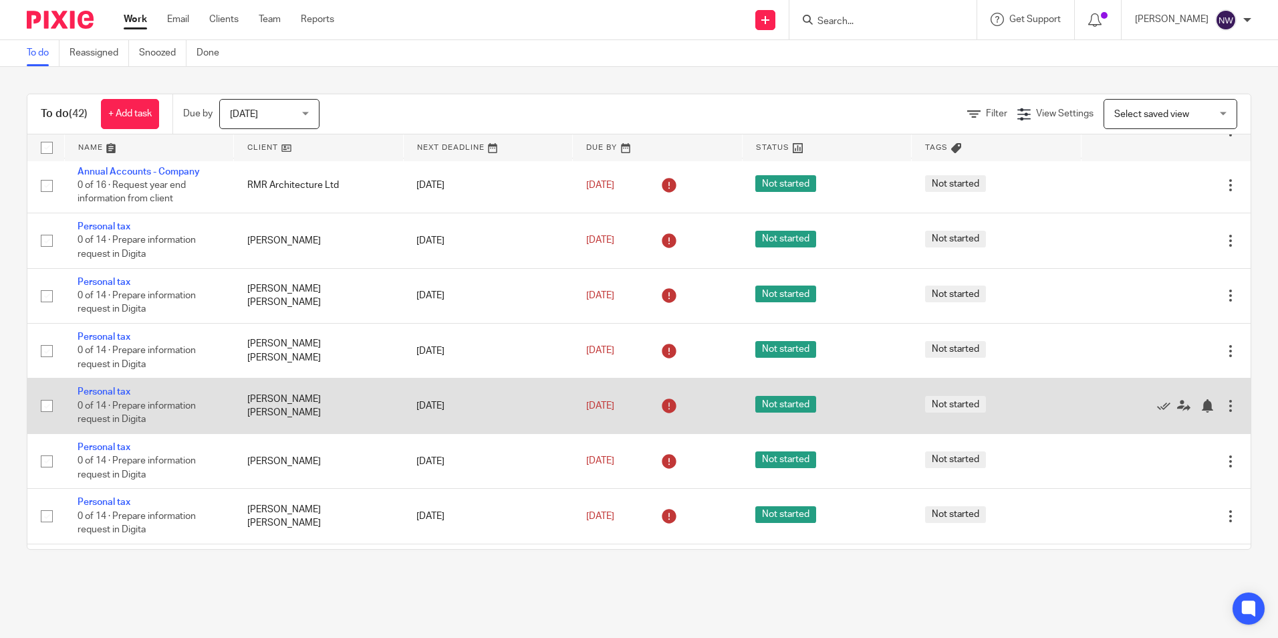
scroll to position [1836, 0]
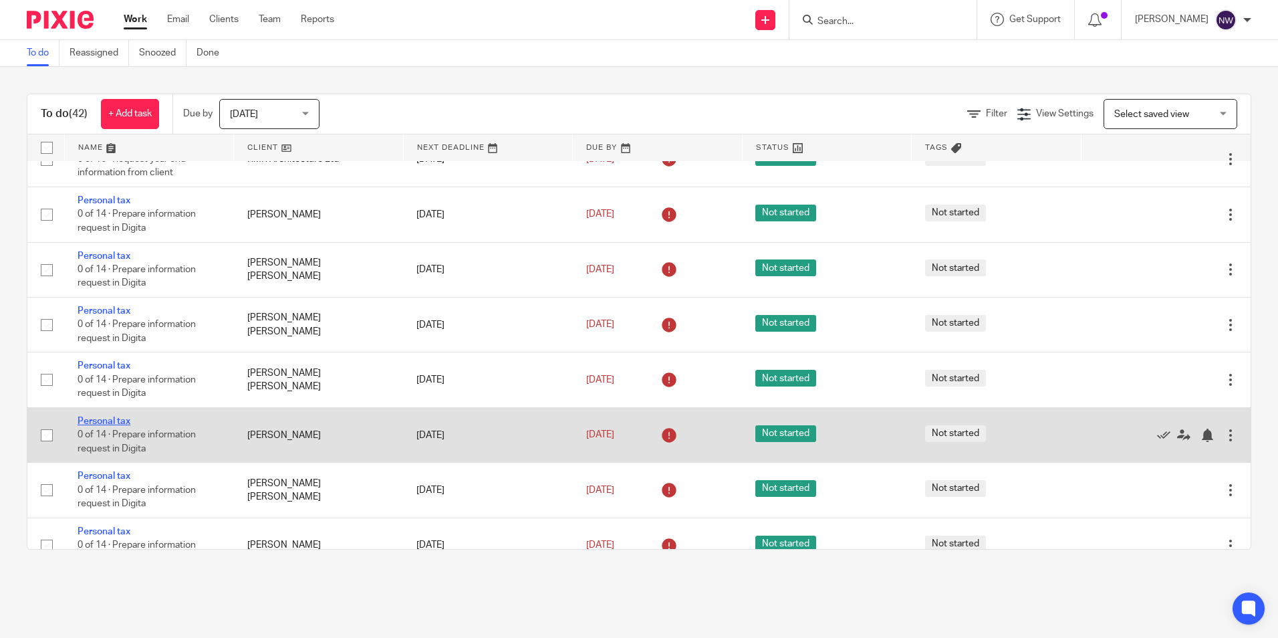
click at [111, 421] on link "Personal tax" at bounding box center [104, 420] width 53 height 9
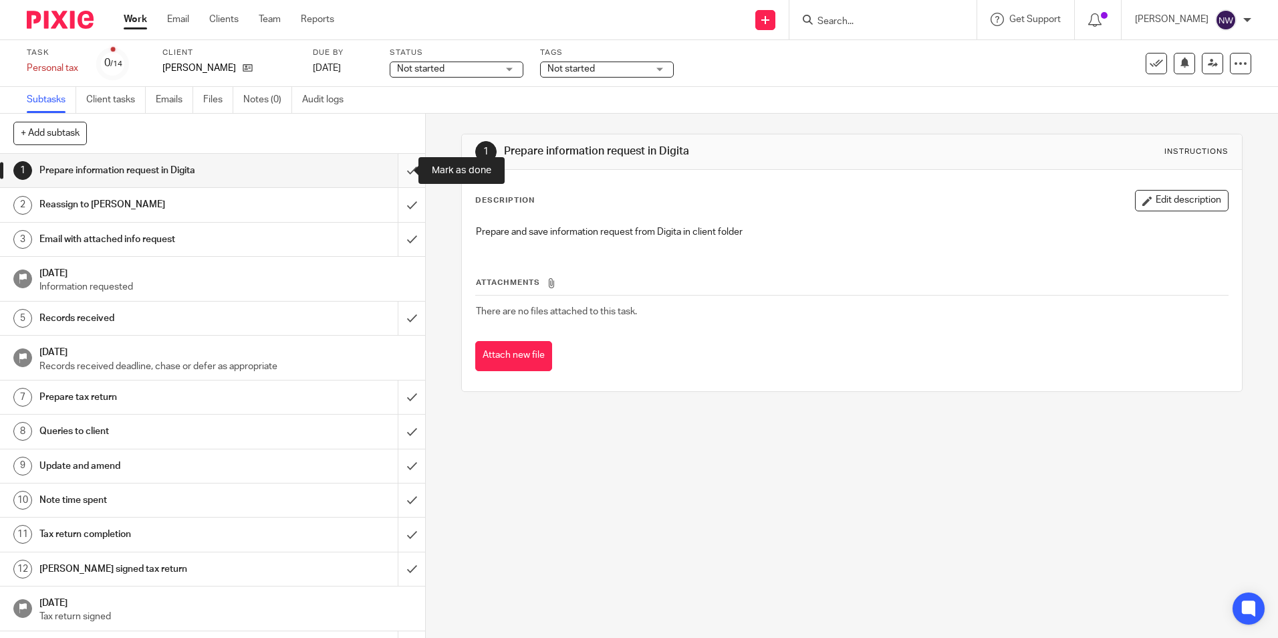
click at [399, 172] on input "submit" at bounding box center [212, 170] width 425 height 33
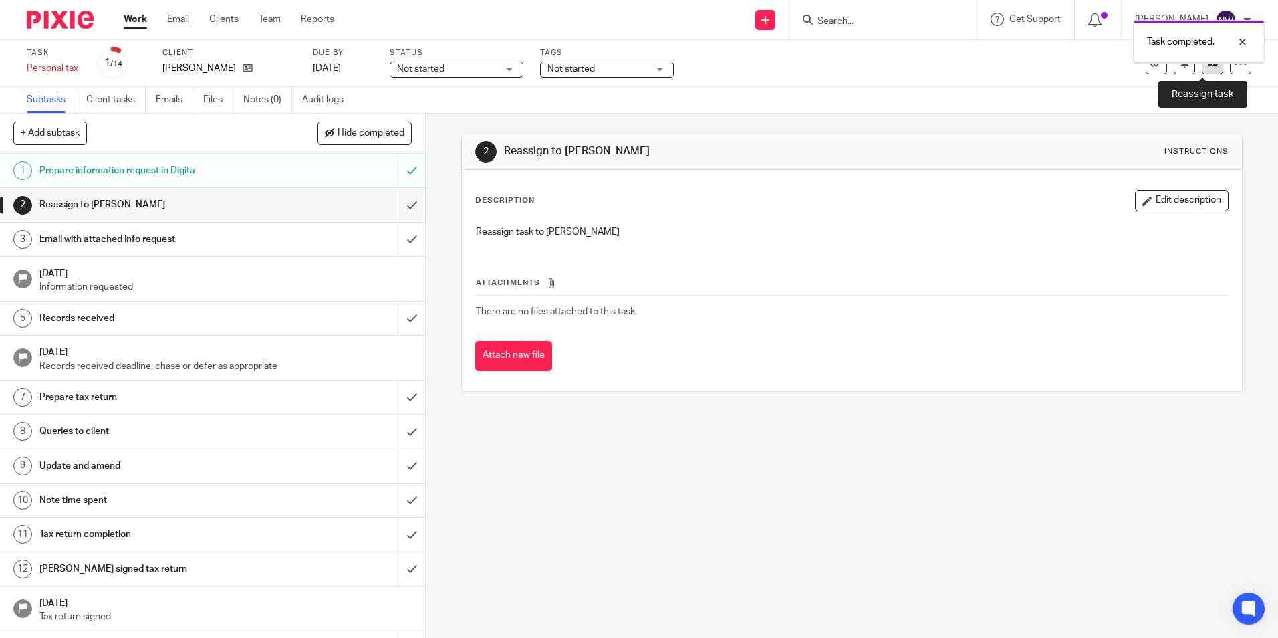
click at [1208, 68] on icon at bounding box center [1213, 63] width 10 height 10
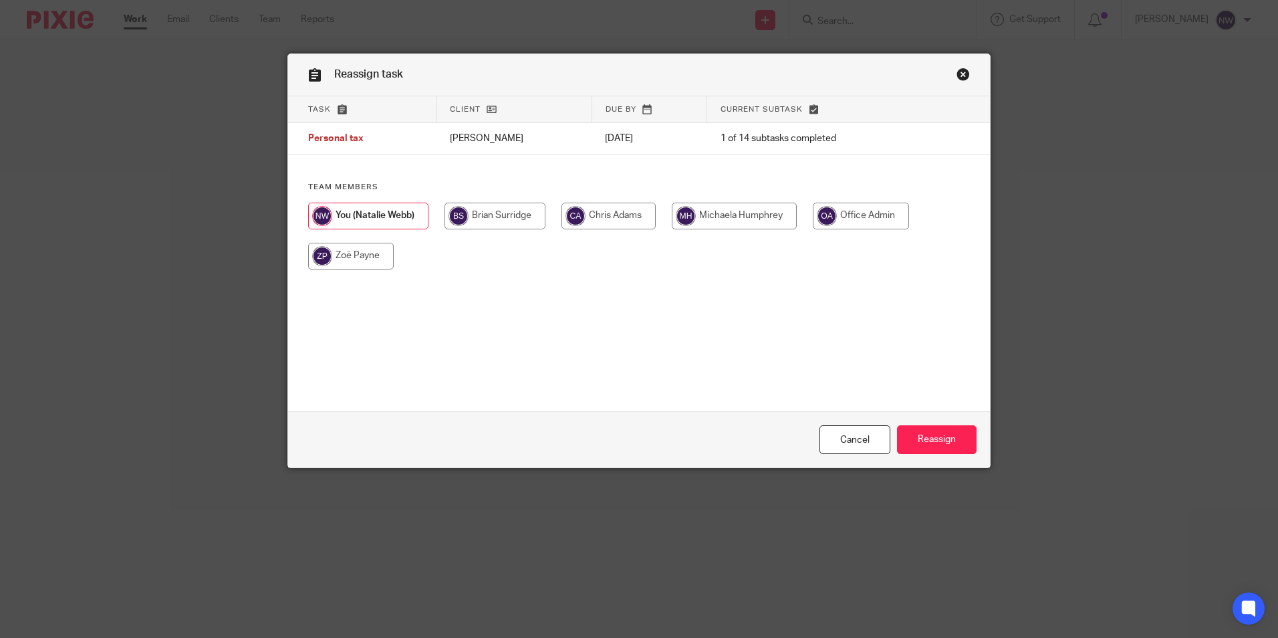
click at [514, 207] on input "radio" at bounding box center [495, 216] width 101 height 27
radio input "true"
click at [942, 435] on input "Reassign" at bounding box center [937, 439] width 80 height 29
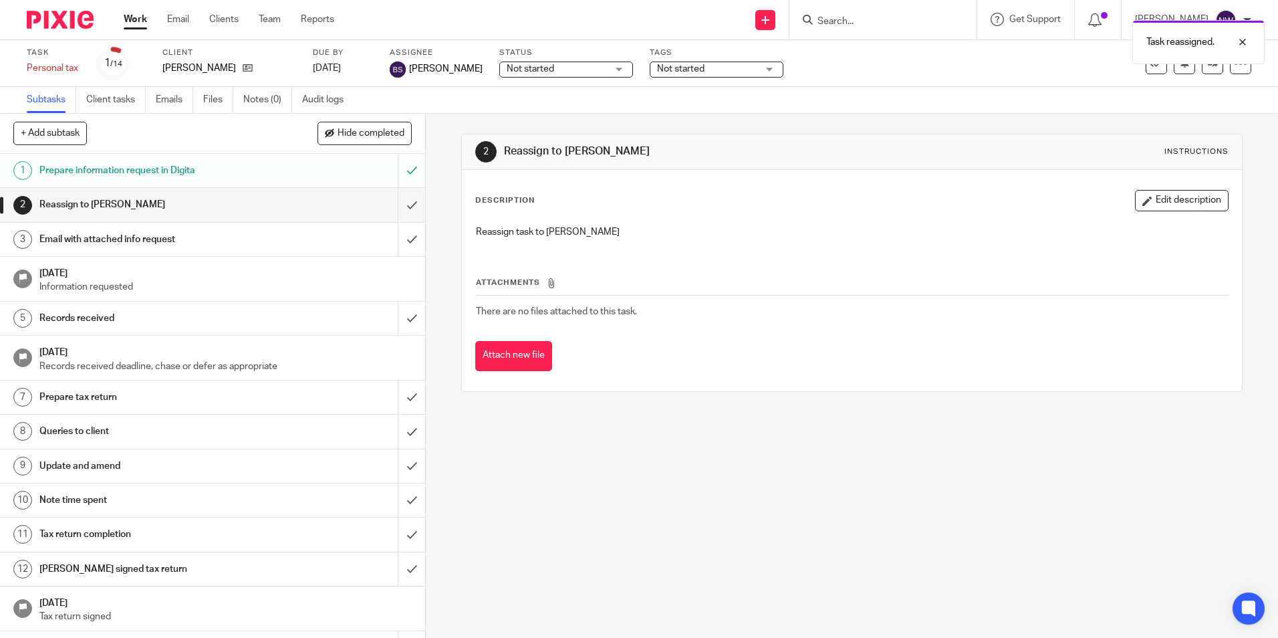
click at [132, 23] on link "Work" at bounding box center [135, 19] width 23 height 13
